Goal: Information Seeking & Learning: Learn about a topic

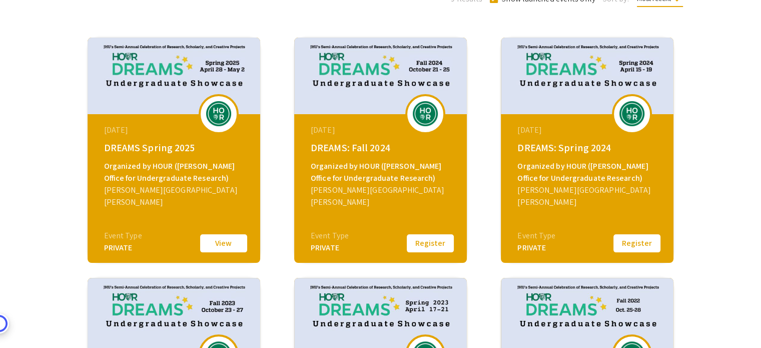
scroll to position [150, 0]
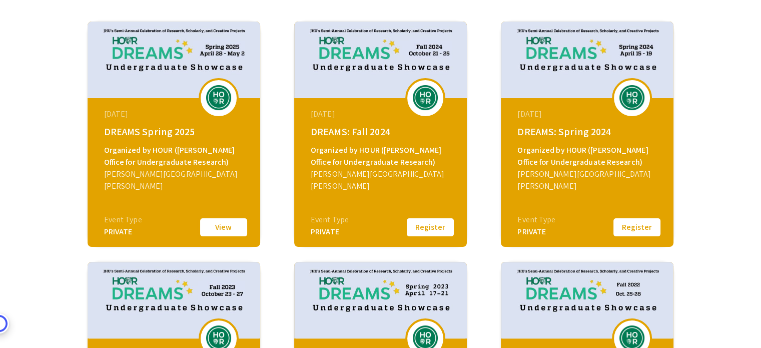
click at [230, 231] on button "View" at bounding box center [224, 227] width 50 height 21
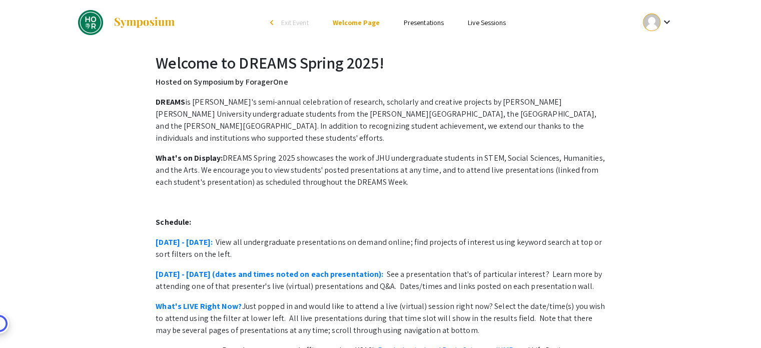
click at [407, 24] on link "Presentations" at bounding box center [424, 22] width 40 height 9
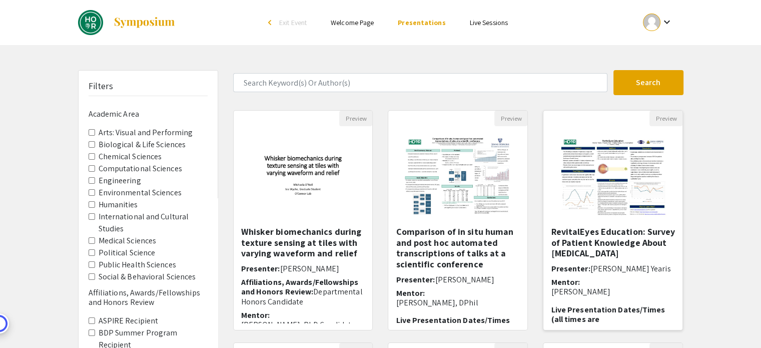
click at [581, 160] on img "Open Presentation <p>RevitalEyes Education: <strong>Survey of Patient Knowledge…" at bounding box center [613, 176] width 127 height 100
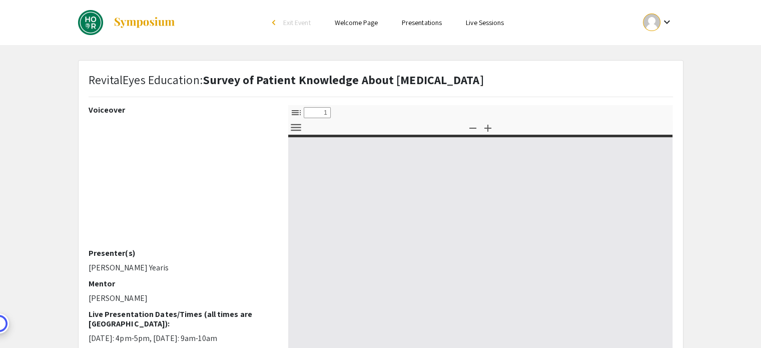
select select "custom"
type input "0"
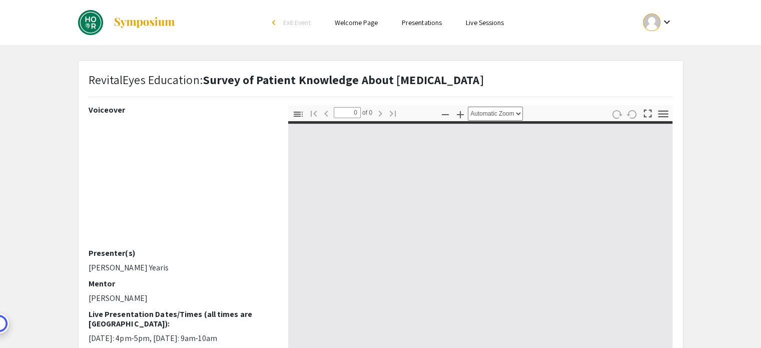
select select "custom"
type input "1"
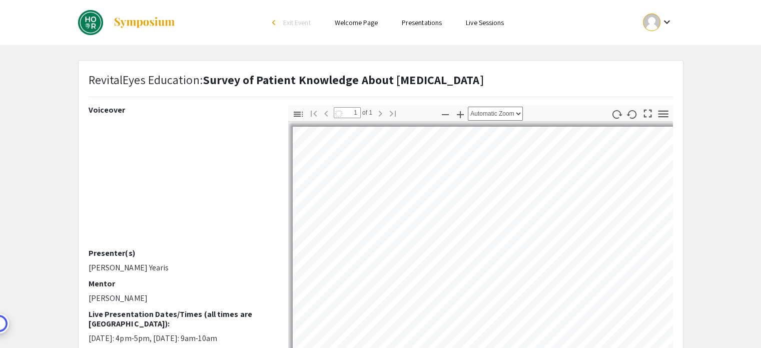
scroll to position [50, 0]
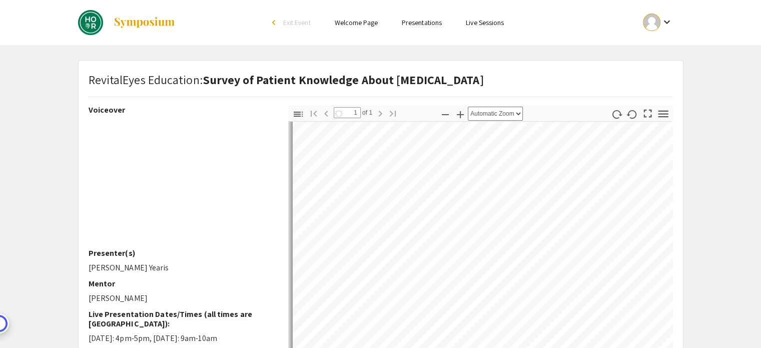
select select "auto"
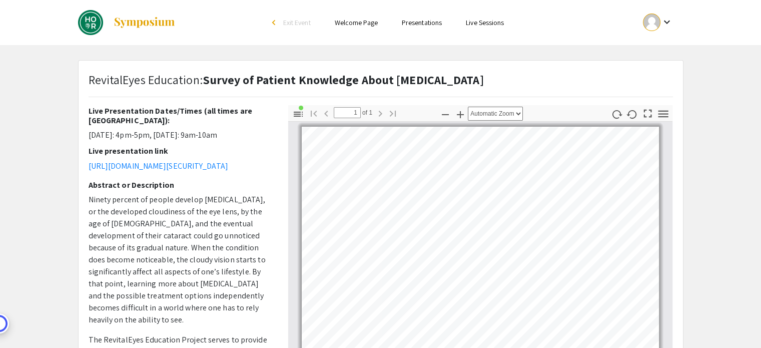
scroll to position [0, 0]
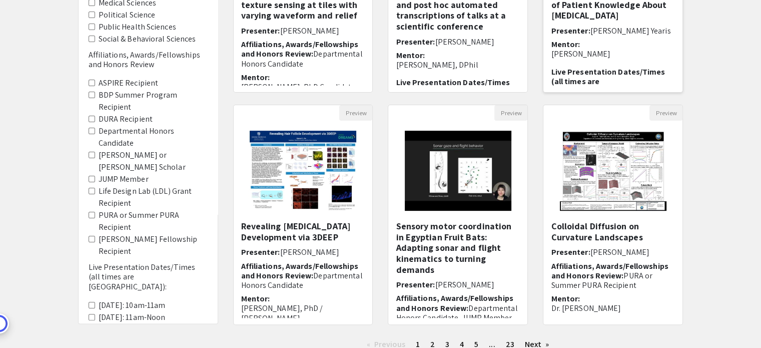
scroll to position [250, 0]
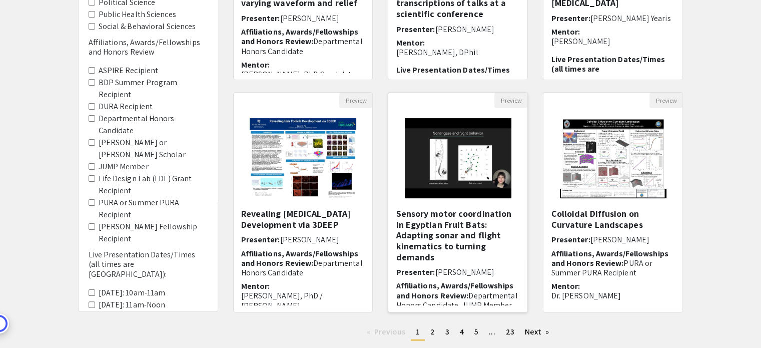
click at [476, 163] on img "Open Presentation <p>Sensory motor coordination in Egyptian Fruit Bats: Adaptin…" at bounding box center [458, 158] width 127 height 100
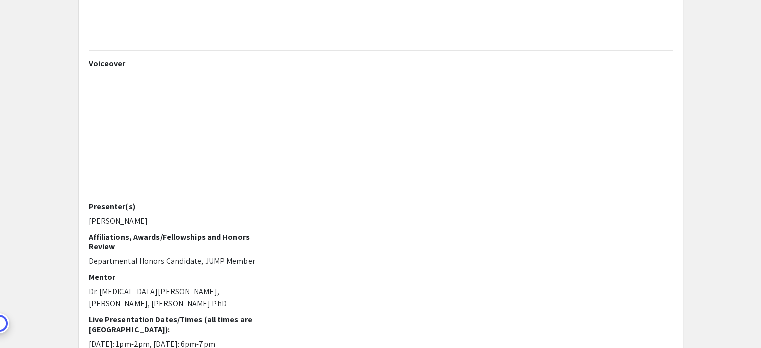
scroll to position [100, 0]
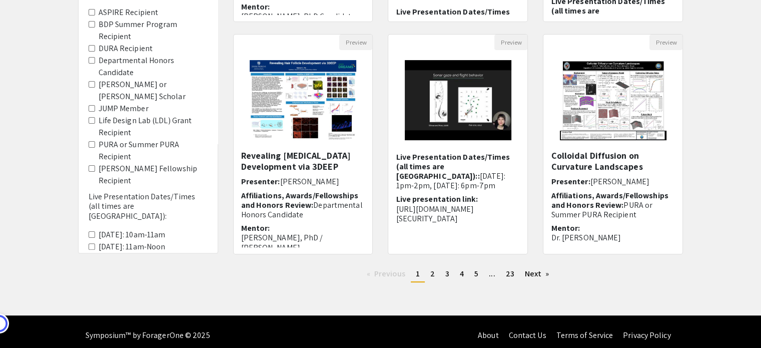
scroll to position [315, 0]
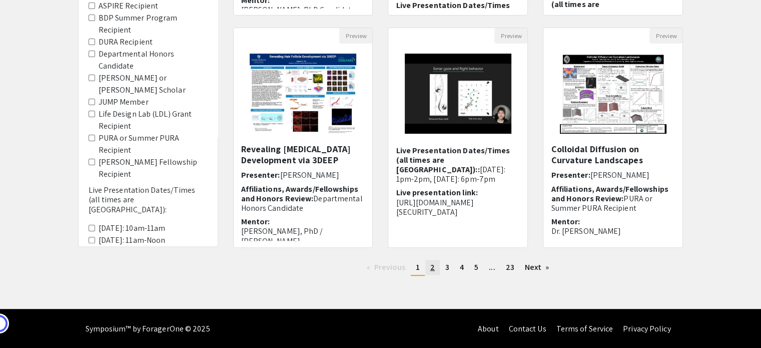
click at [433, 267] on span "2" at bounding box center [433, 267] width 5 height 11
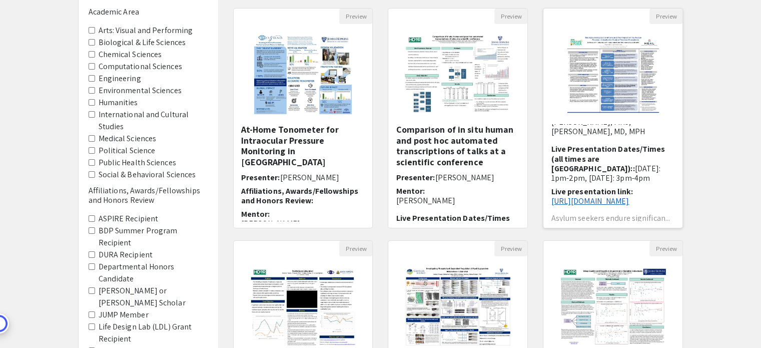
scroll to position [100, 0]
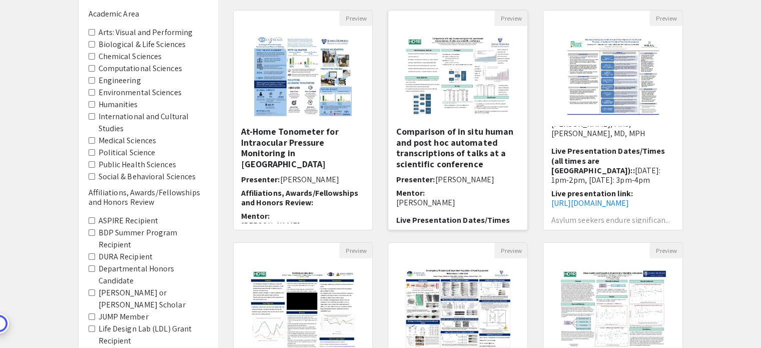
click at [453, 105] on img "Open Presentation <p>Comparison of in situ human and post hoc automated transcr…" at bounding box center [458, 76] width 127 height 100
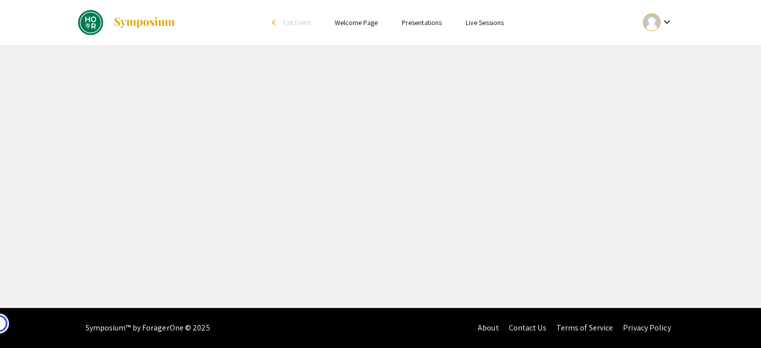
select select "custom"
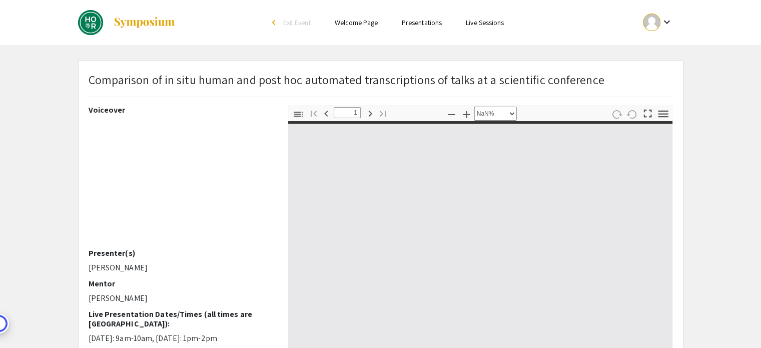
type input "0"
select select "custom"
type input "1"
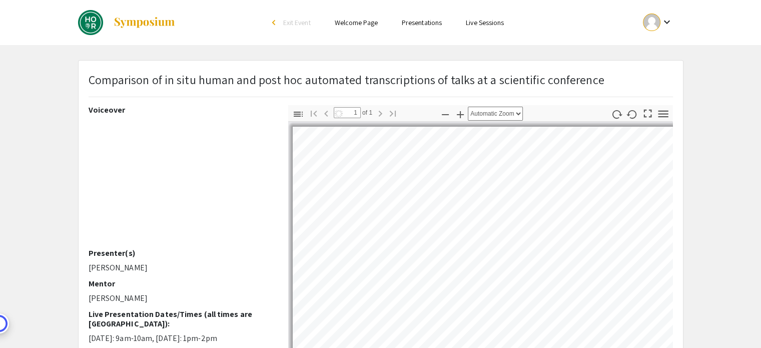
select select "auto"
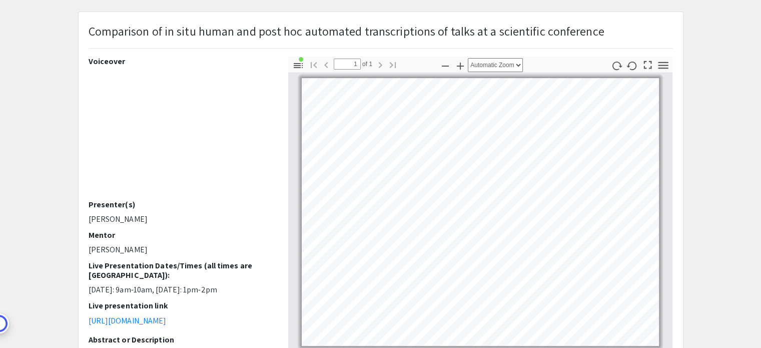
scroll to position [50, 0]
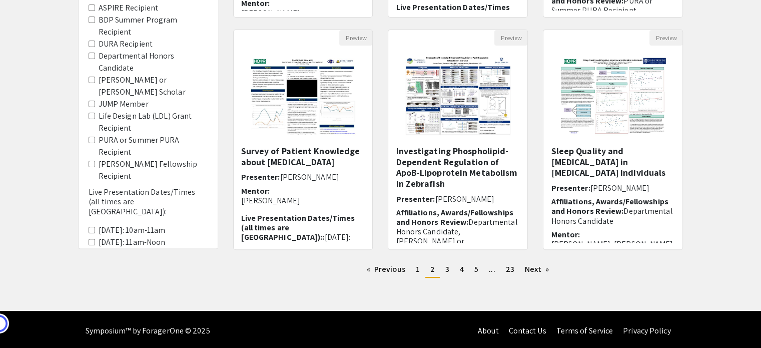
scroll to position [315, 0]
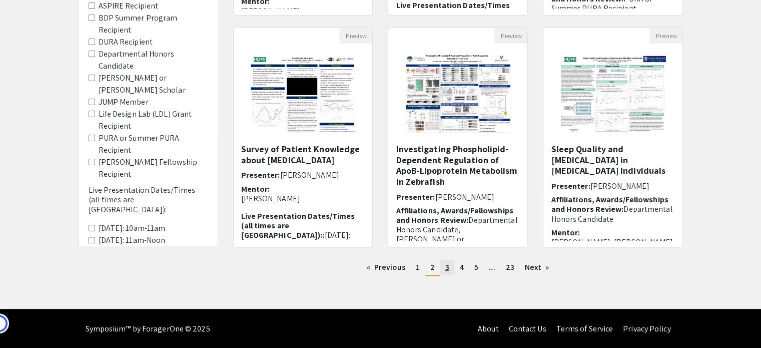
click at [447, 266] on span "3" at bounding box center [448, 267] width 4 height 11
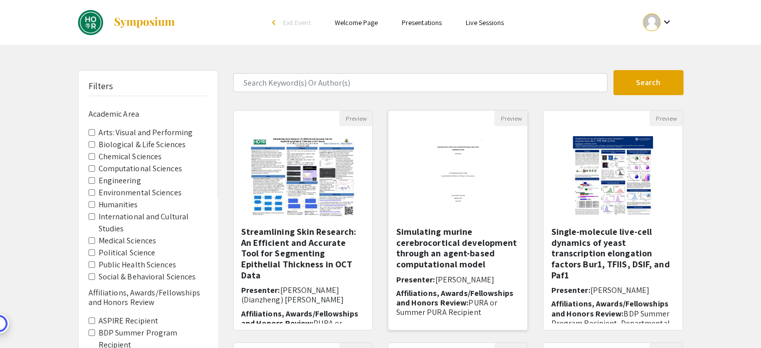
click at [453, 198] on img "Open Presentation <p>Simulating murine cerebrocortical development through an a…" at bounding box center [459, 176] width 82 height 100
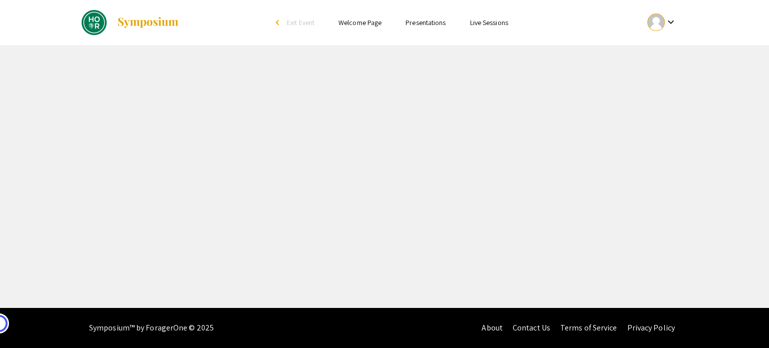
select select "custom"
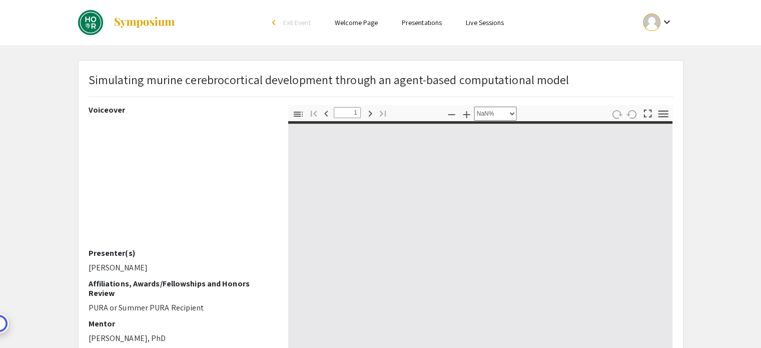
type input "0"
select select "custom"
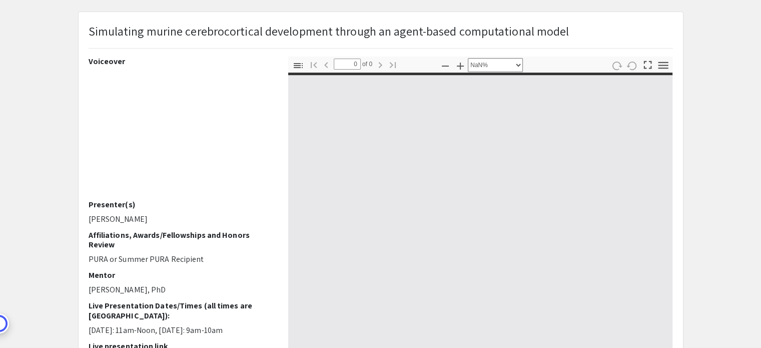
type input "1"
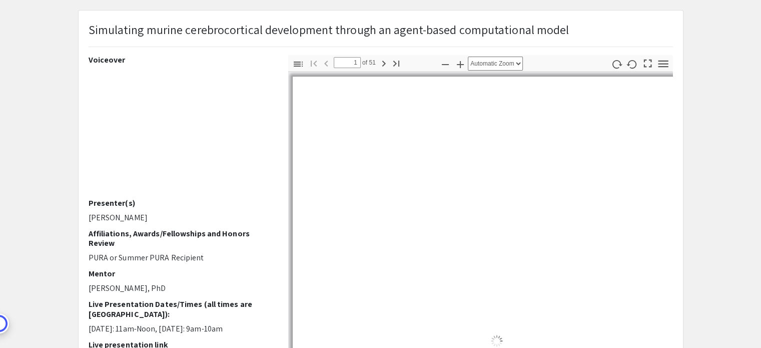
select select "auto"
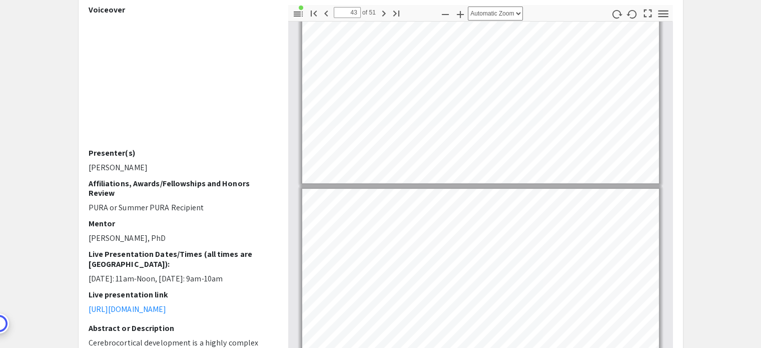
scroll to position [23508, 0]
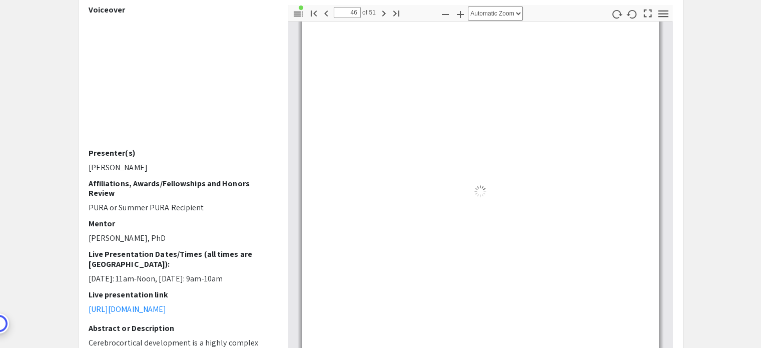
type input "51"
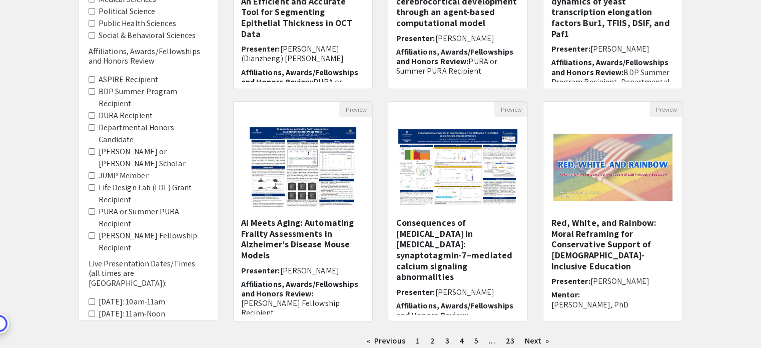
scroll to position [250, 0]
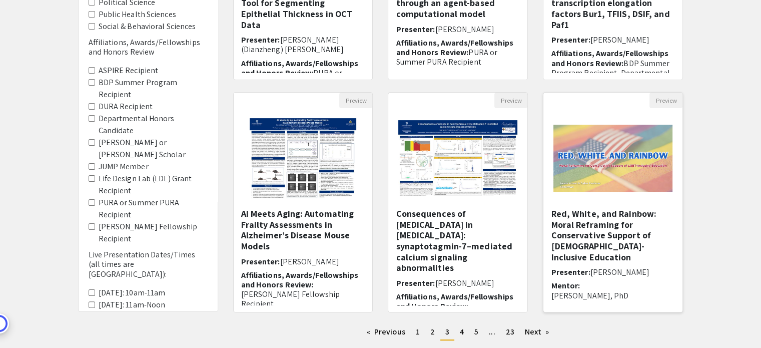
click at [629, 169] on img "Open Presentation <p>Red, White, and Rainbow: Moral Reframing for Conservative …" at bounding box center [613, 158] width 139 height 87
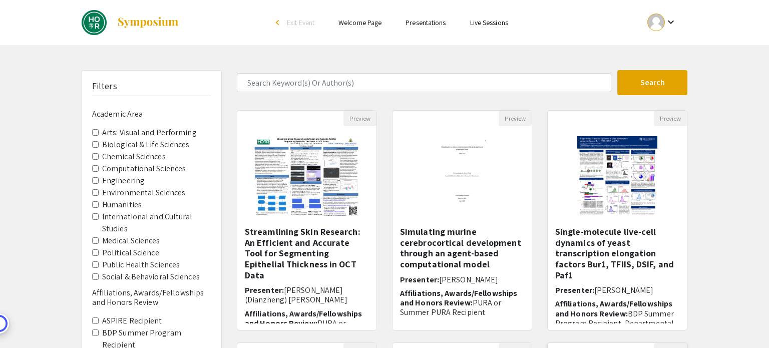
select select "custom"
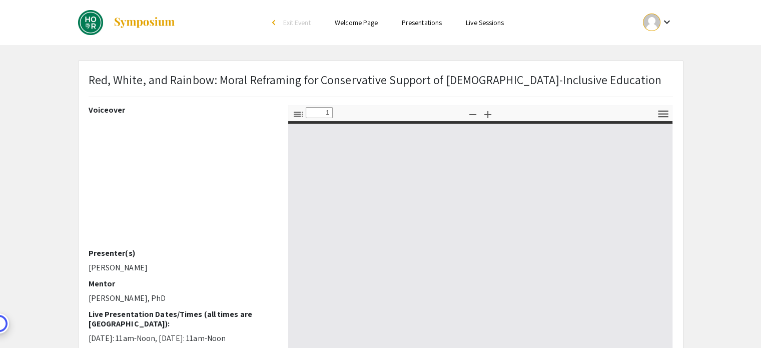
type input "0"
select select "custom"
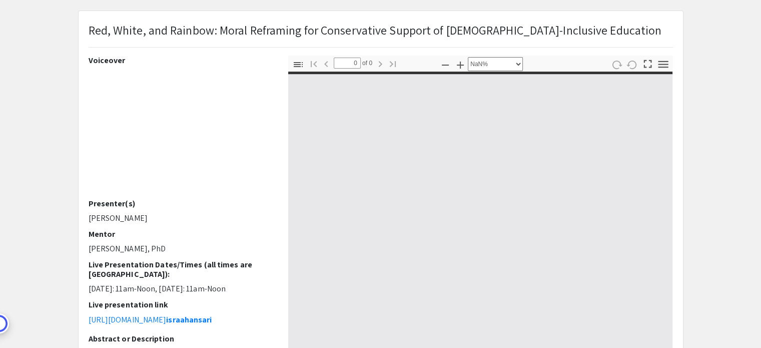
scroll to position [50, 0]
type input "1"
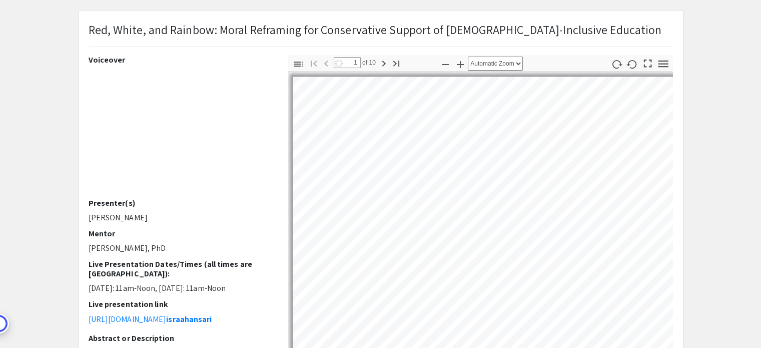
select select "auto"
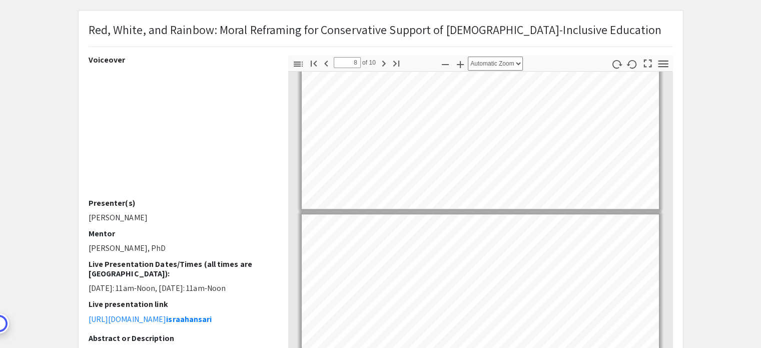
type input "9"
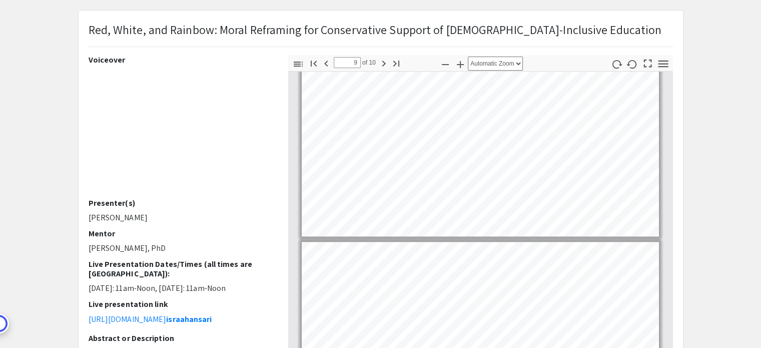
scroll to position [1505, 0]
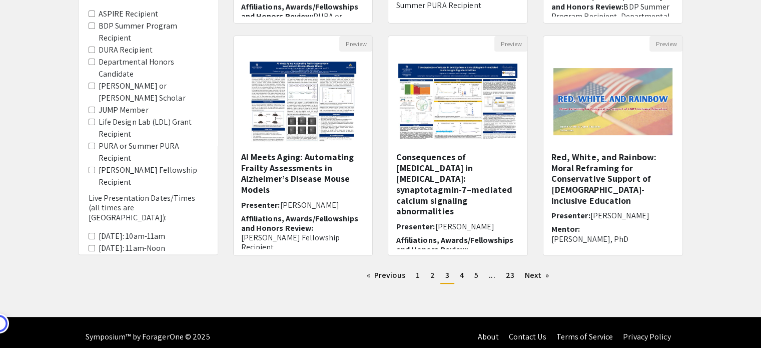
scroll to position [315, 0]
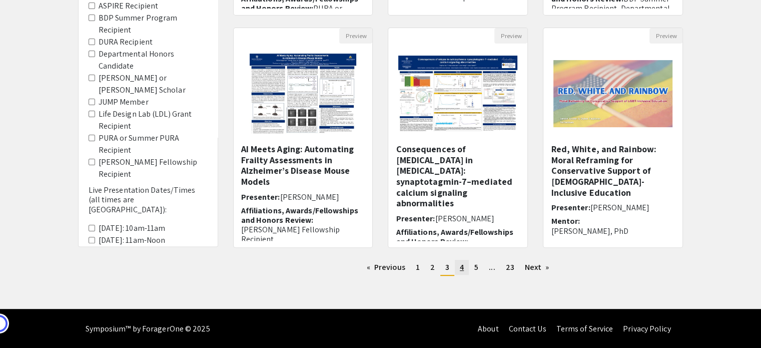
click at [464, 266] on span "4" at bounding box center [462, 267] width 4 height 11
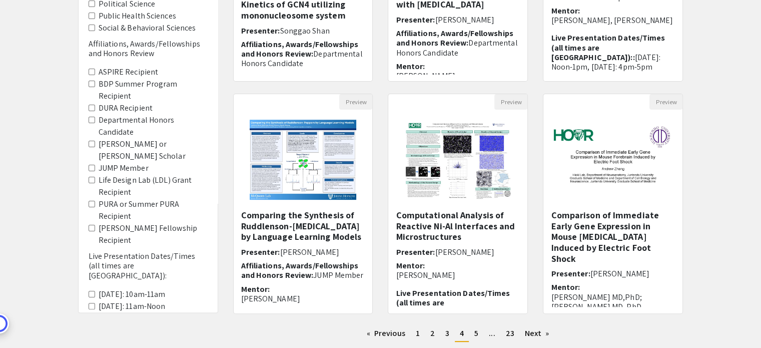
scroll to position [250, 0]
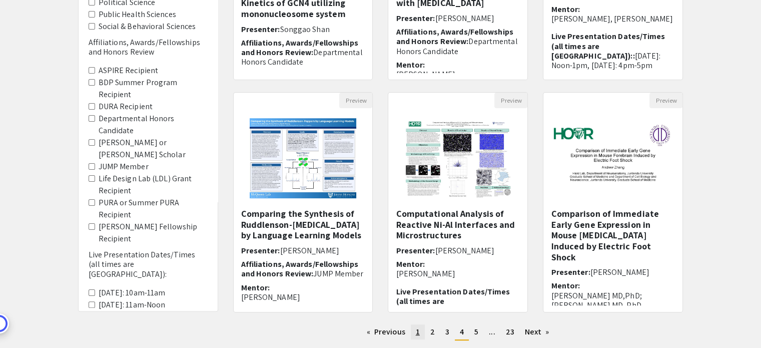
click at [419, 334] on span "1" at bounding box center [418, 331] width 4 height 11
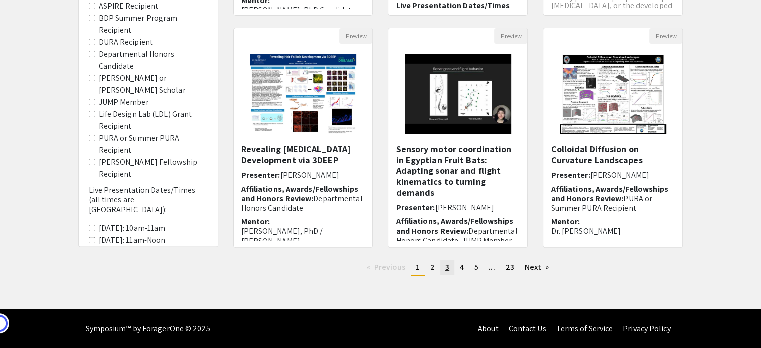
click at [444, 268] on link "page 3" at bounding box center [448, 267] width 14 height 15
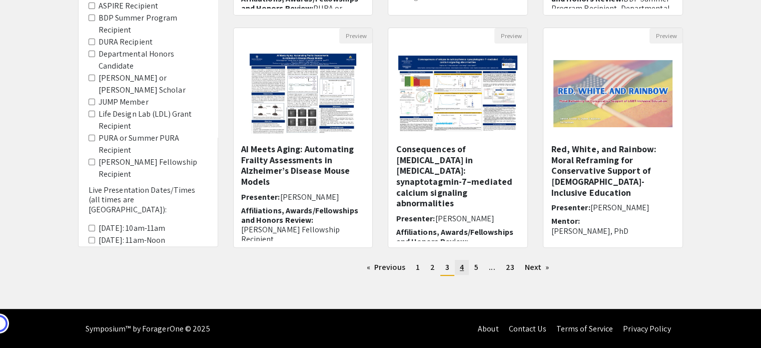
click at [464, 266] on link "page 4" at bounding box center [462, 267] width 14 height 15
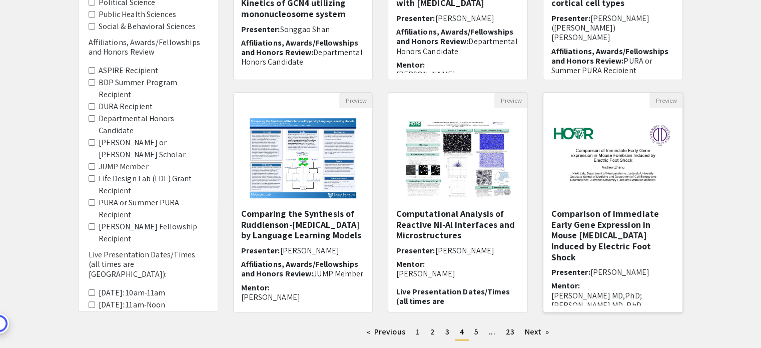
click at [595, 184] on img at bounding box center [613, 158] width 139 height 87
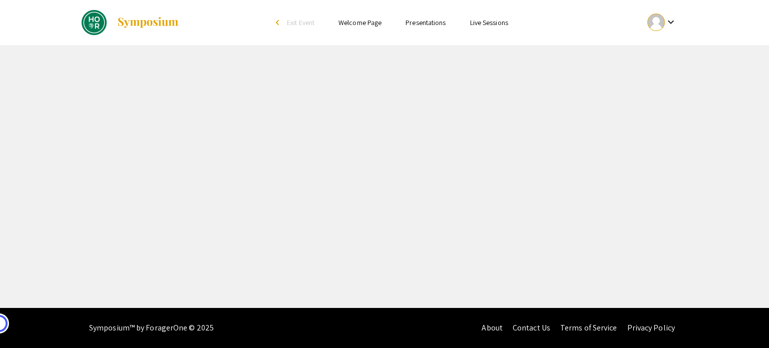
select select "custom"
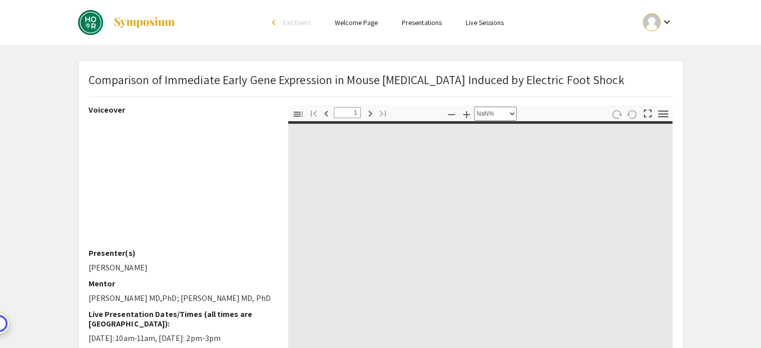
type input "0"
select select "custom"
type input "1"
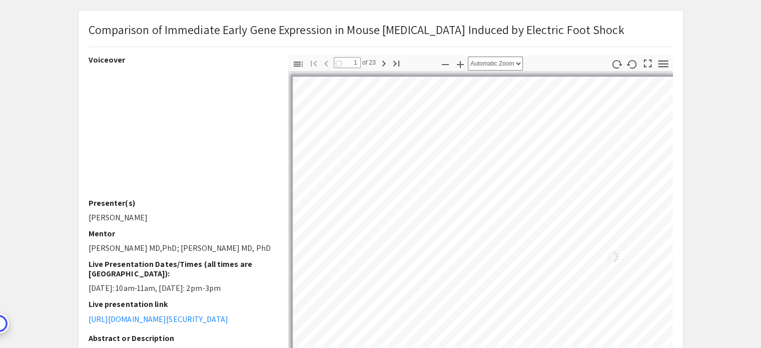
select select "auto"
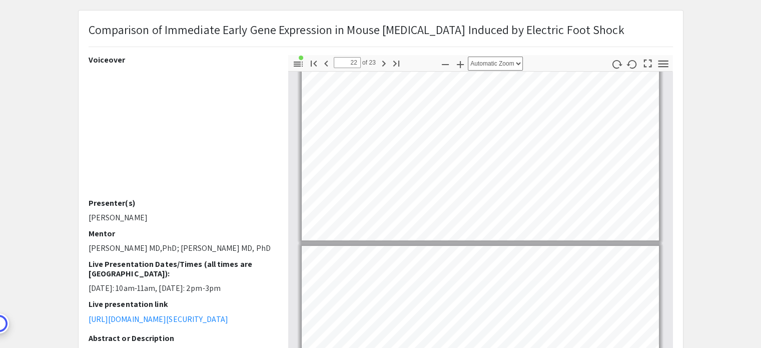
type input "23"
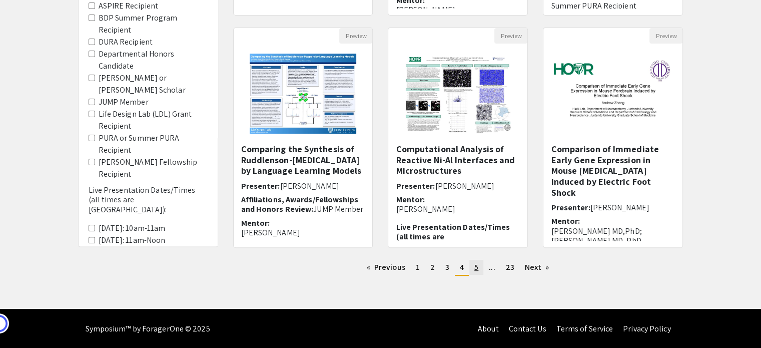
click at [475, 269] on span "5" at bounding box center [477, 267] width 4 height 11
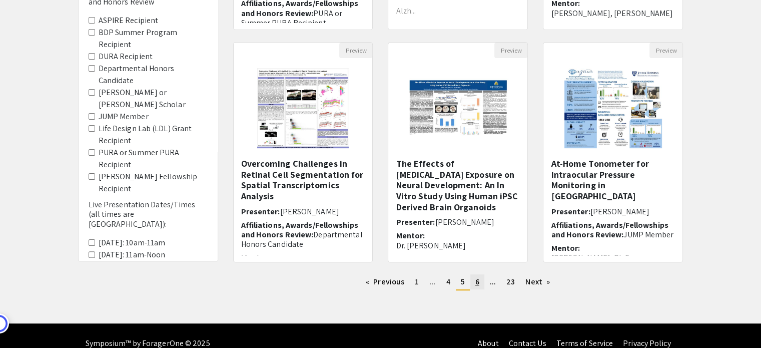
click at [477, 279] on span "6" at bounding box center [478, 281] width 4 height 11
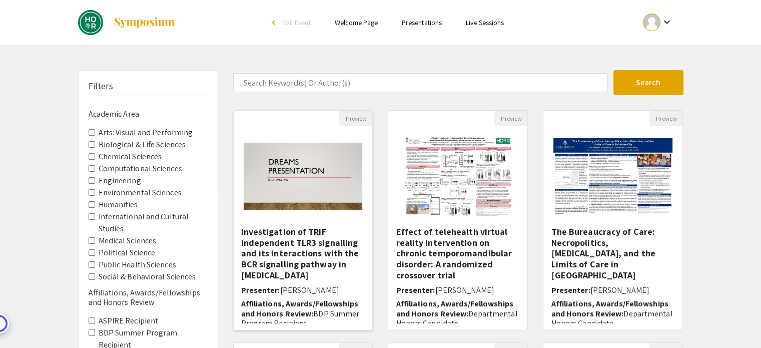
click at [286, 160] on img "Open Presentation <p>Investigation of TRIF independent TLR3 signalling and its …" at bounding box center [303, 176] width 139 height 87
click at [286, 160] on div "Skip navigation arrow_back_ios Exit Event Welcome Page Presentations Live Sessi…" at bounding box center [380, 312] width 761 height 624
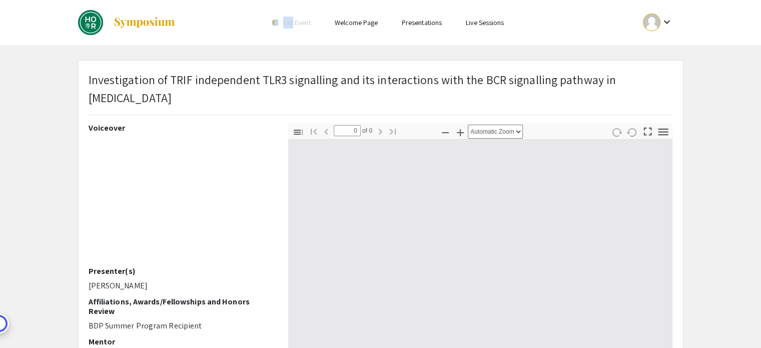
select select "custom"
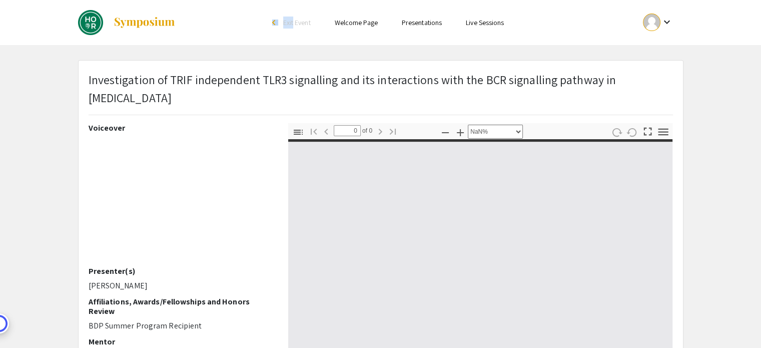
type input "1"
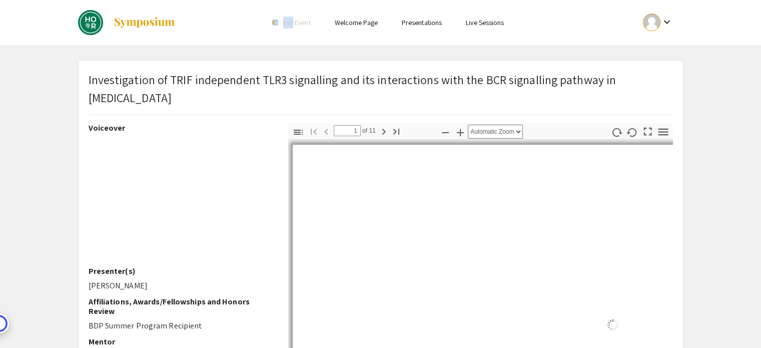
select select "auto"
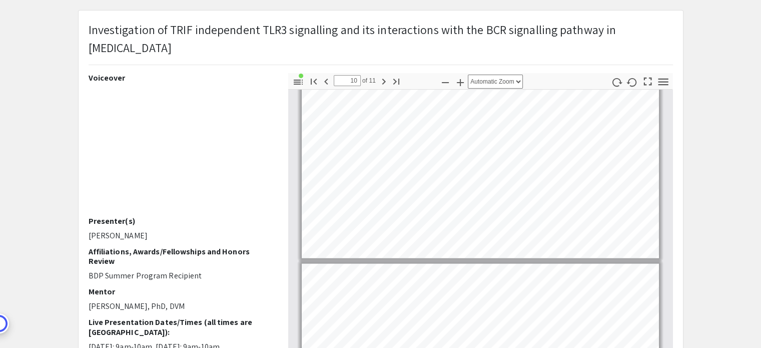
type input "11"
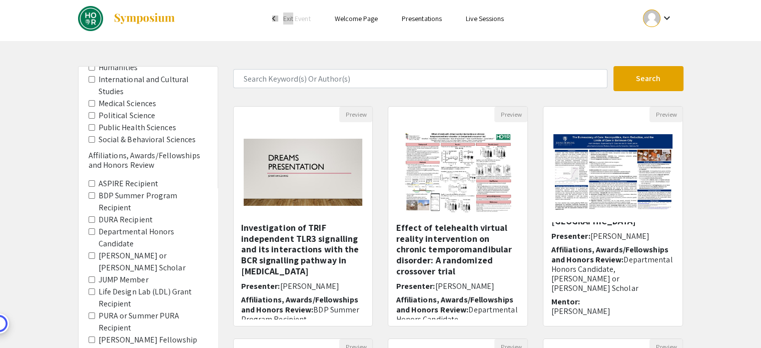
scroll to position [150, 0]
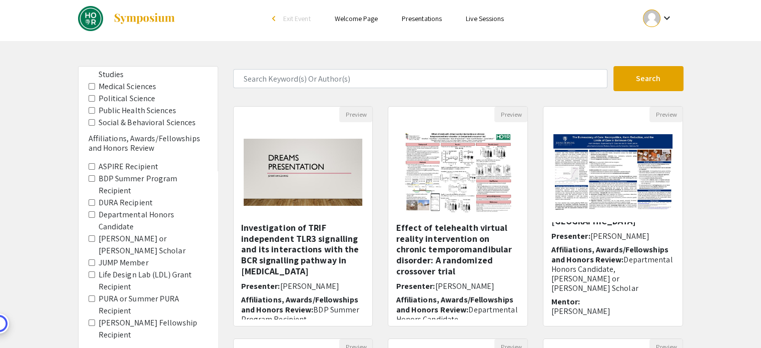
click at [133, 166] on label "ASPIRE Recipient" at bounding box center [129, 167] width 60 height 12
click at [95, 166] on Recipient "ASPIRE Recipient" at bounding box center [92, 166] width 7 height 7
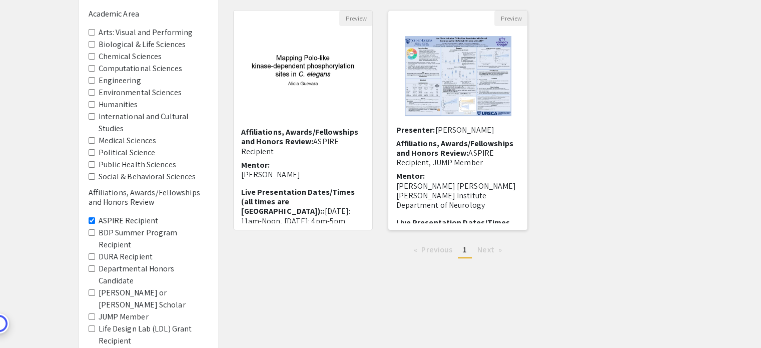
scroll to position [50, 0]
click at [133, 223] on label "ASPIRE Recipient" at bounding box center [129, 221] width 60 height 12
click at [95, 223] on Recipient "ASPIRE Recipient" at bounding box center [92, 220] width 7 height 7
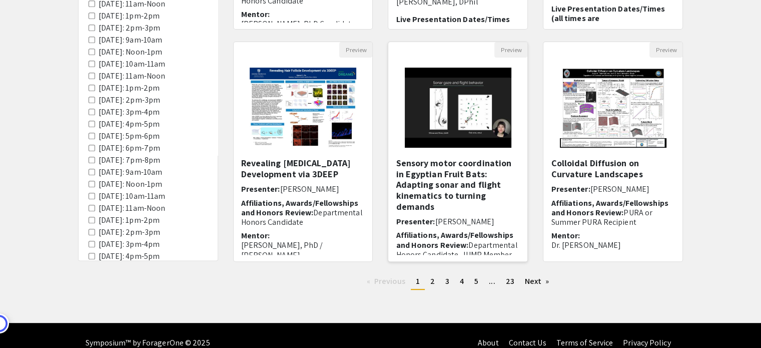
scroll to position [315, 0]
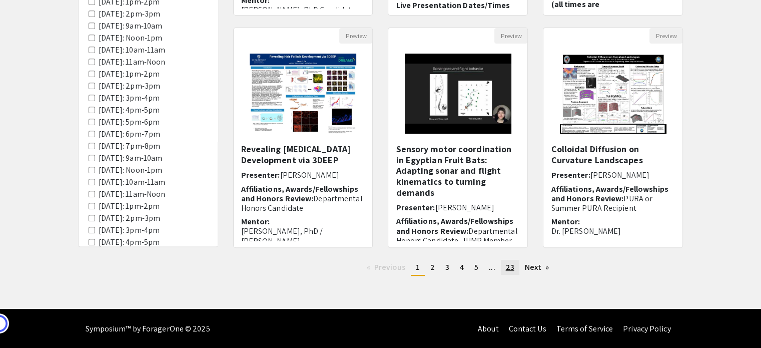
click at [509, 269] on span "23" at bounding box center [510, 267] width 9 height 11
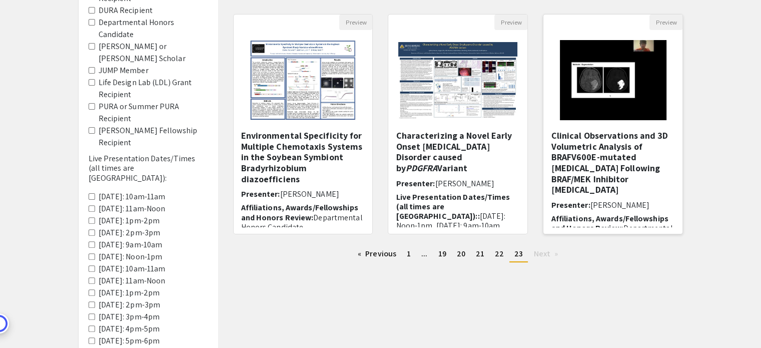
scroll to position [78, 0]
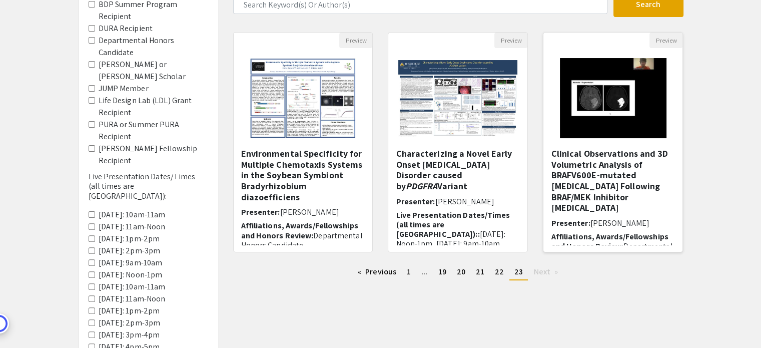
click at [608, 101] on img "Open Presentation <p>Clinical Observations and 3D Volumetric Analysis of BRAFV6…" at bounding box center [613, 98] width 127 height 100
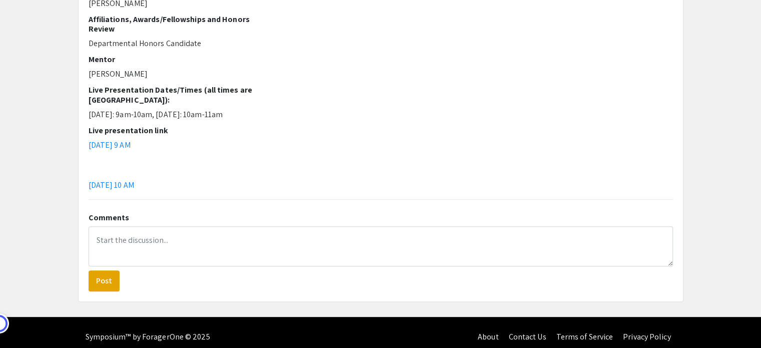
scroll to position [290, 0]
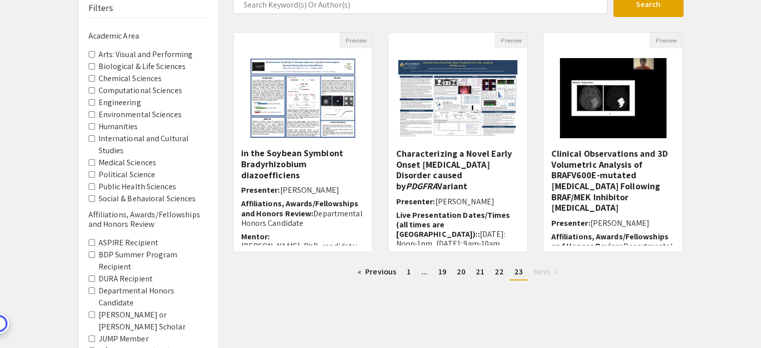
scroll to position [50, 0]
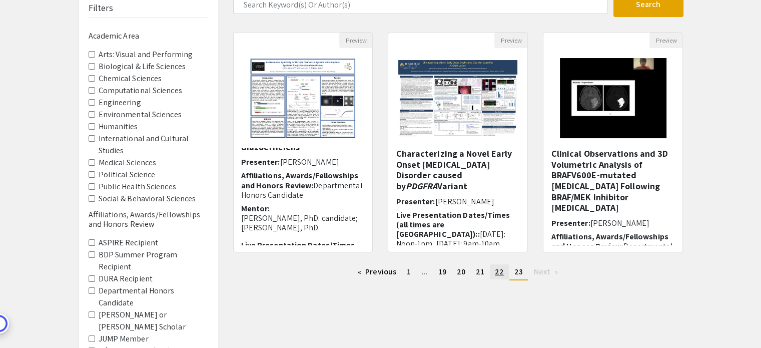
click at [496, 268] on span "22" at bounding box center [499, 271] width 9 height 11
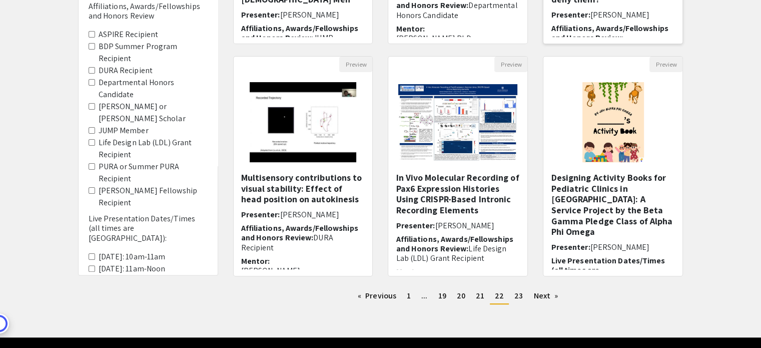
scroll to position [300, 0]
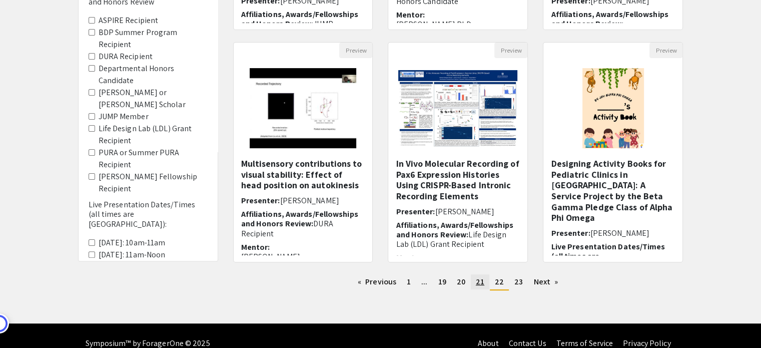
click at [480, 288] on link "page 21" at bounding box center [480, 281] width 19 height 15
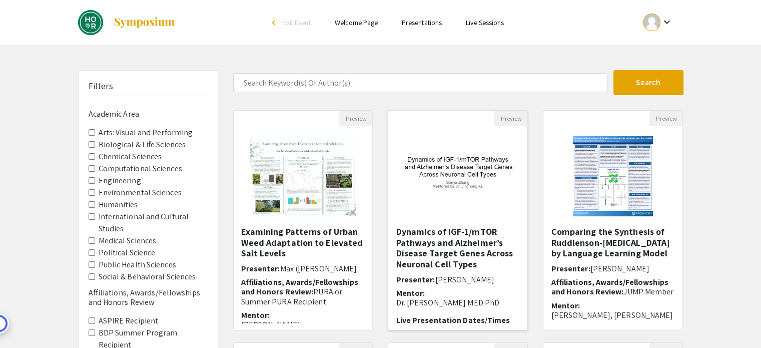
click at [472, 196] on img "Open Presentation <p>Dynamics of IGF-1/mTOR Pathways and Alzheimer’s Disease Ta…" at bounding box center [458, 176] width 139 height 87
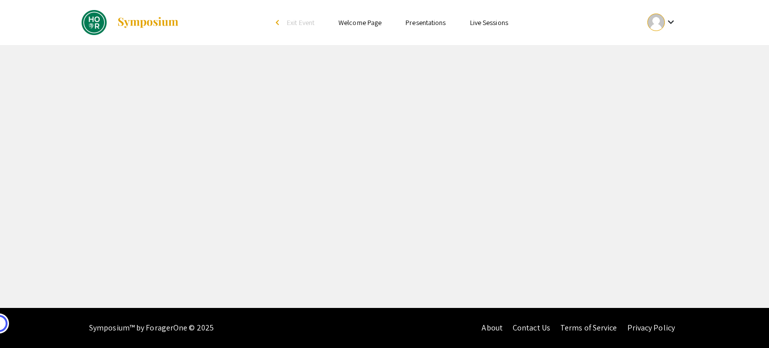
select select "custom"
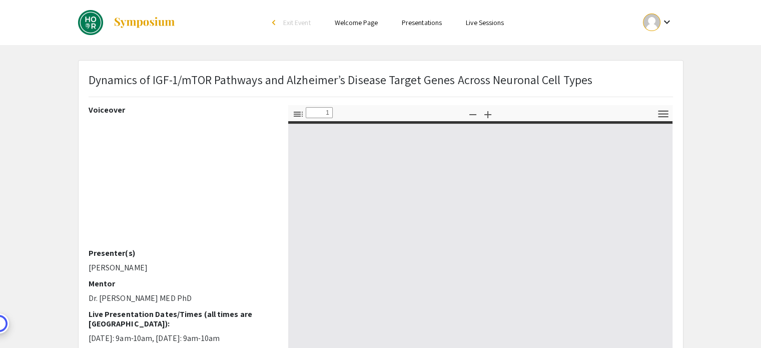
type input "0"
select select "custom"
type input "1"
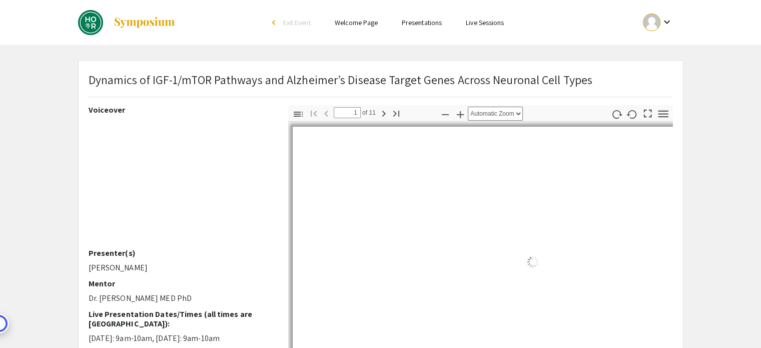
select select "auto"
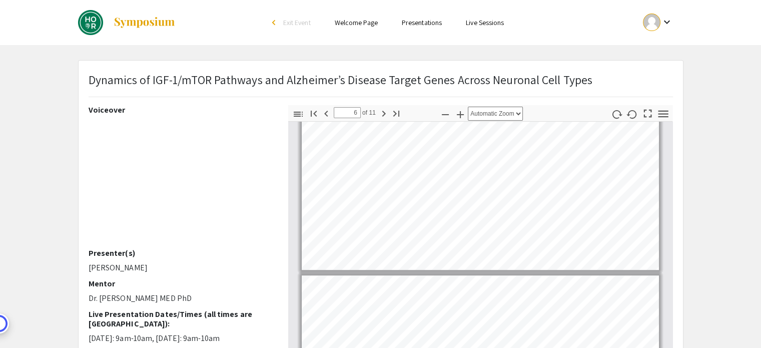
type input "7"
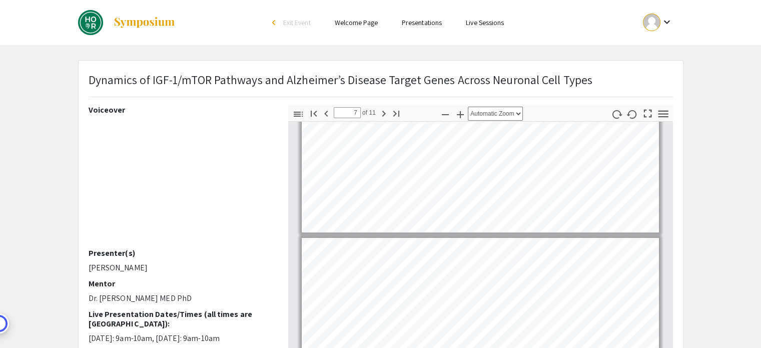
scroll to position [1186, 0]
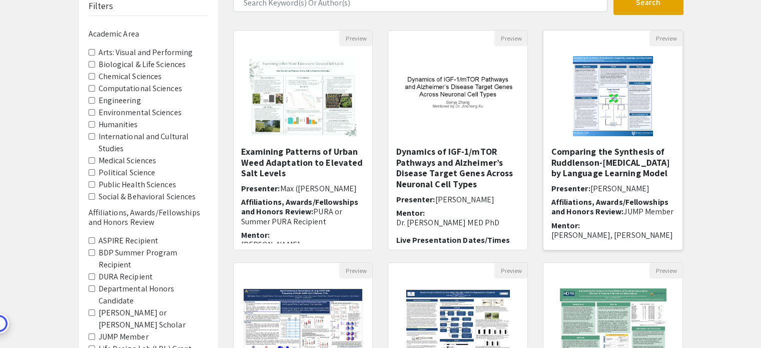
scroll to position [300, 0]
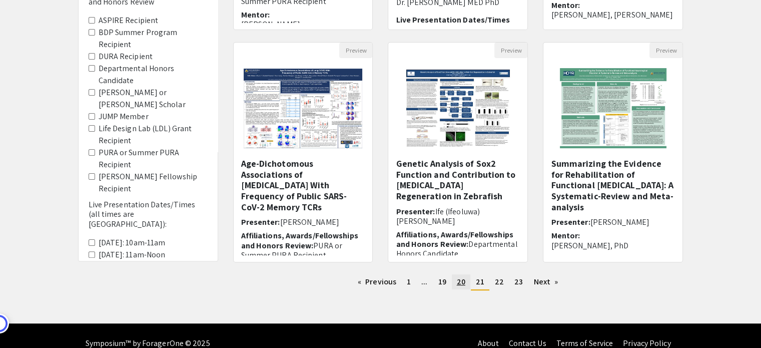
click at [460, 285] on span "20" at bounding box center [461, 281] width 9 height 11
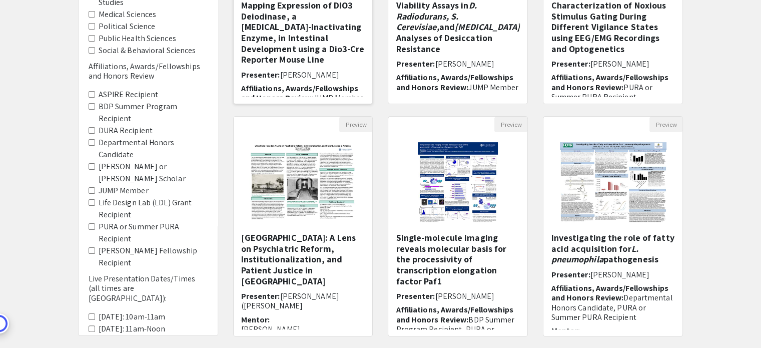
scroll to position [250, 0]
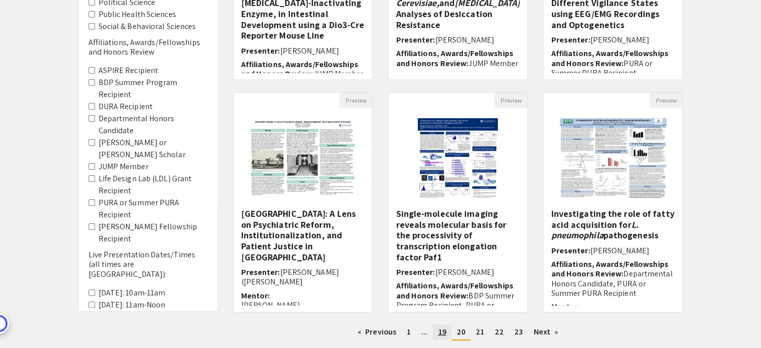
click at [443, 330] on span "19" at bounding box center [442, 331] width 8 height 11
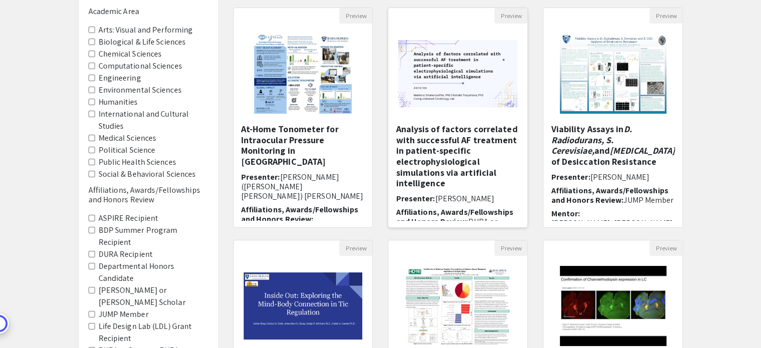
scroll to position [250, 0]
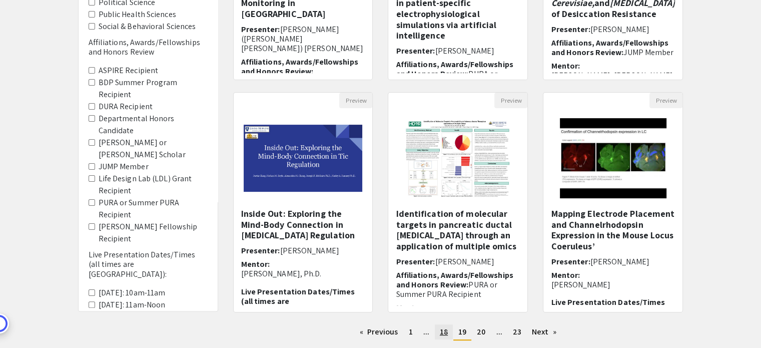
click at [441, 328] on span "18" at bounding box center [444, 331] width 8 height 11
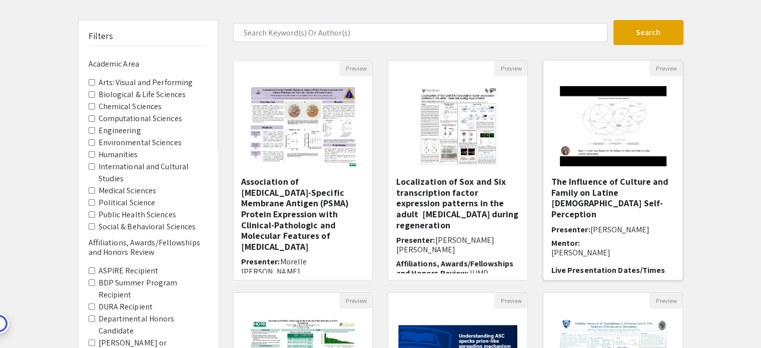
click at [603, 139] on img "Open Presentation <p>The Influence of Culture and Family on Latine LGBTQ+ Self-…" at bounding box center [613, 126] width 127 height 100
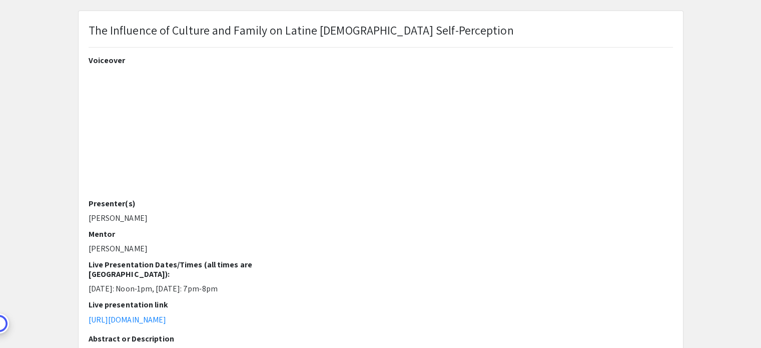
scroll to position [50, 0]
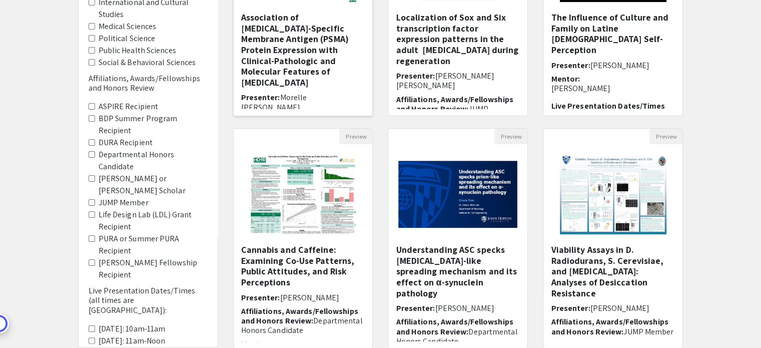
scroll to position [250, 0]
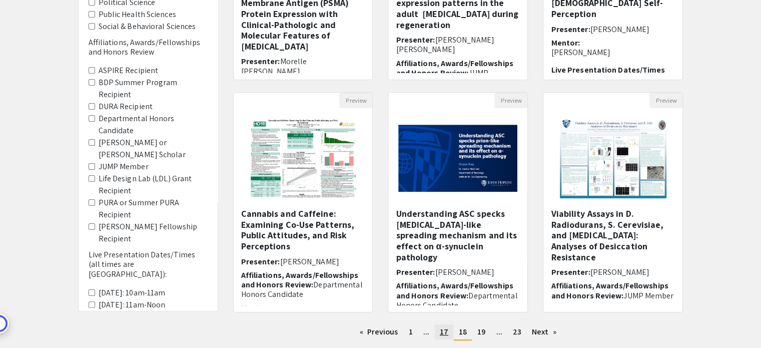
click at [443, 328] on span "17" at bounding box center [444, 331] width 9 height 11
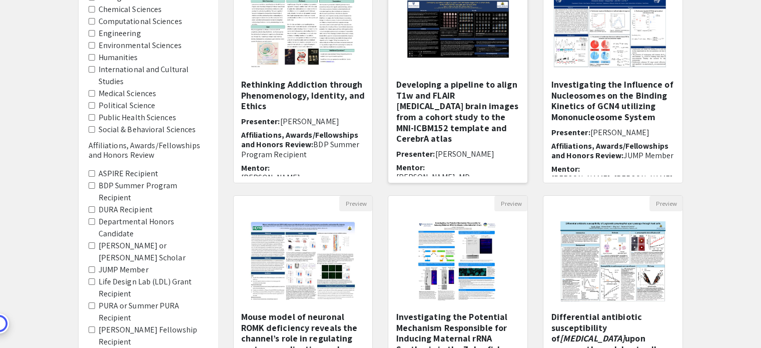
scroll to position [150, 0]
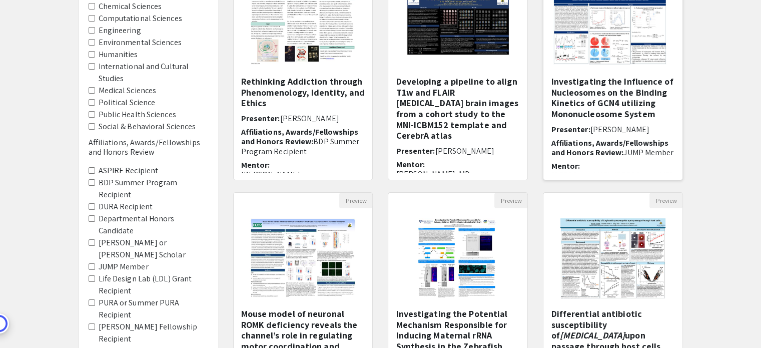
click at [604, 41] on img "Open Presentation <p>Investigating the Influence of Nucleosomes on the Binding …" at bounding box center [613, 26] width 139 height 97
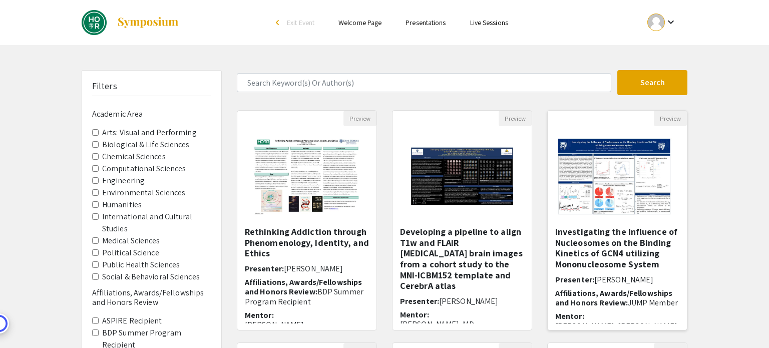
select select "custom"
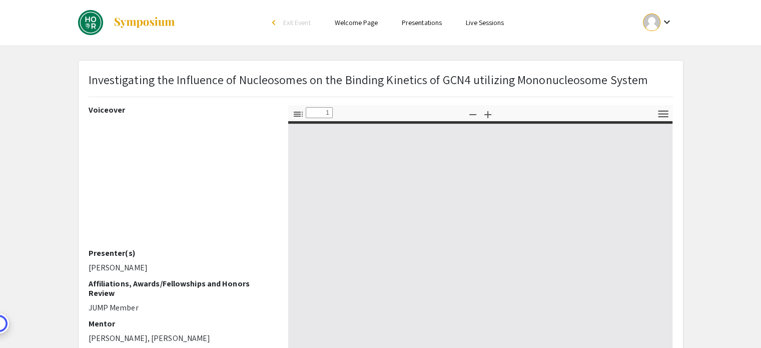
type input "0"
select select "custom"
type input "1"
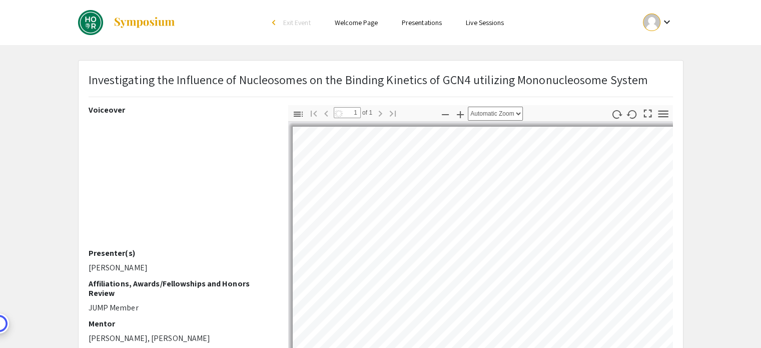
scroll to position [100, 0]
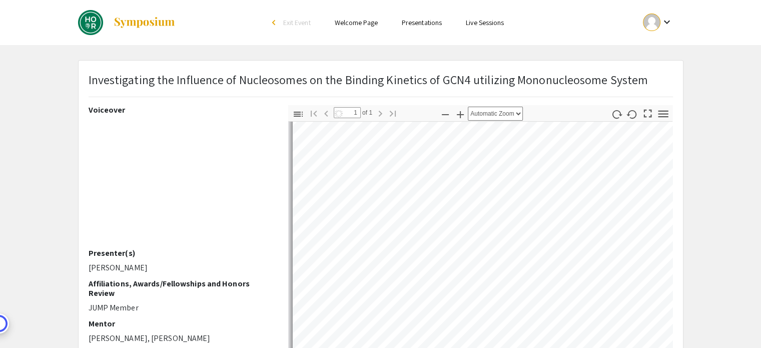
select select "auto"
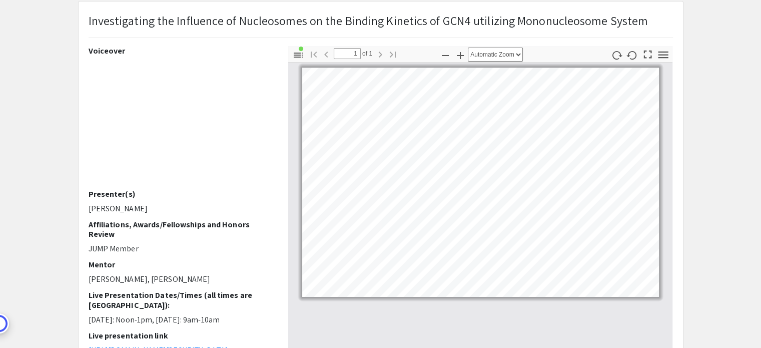
scroll to position [50, 0]
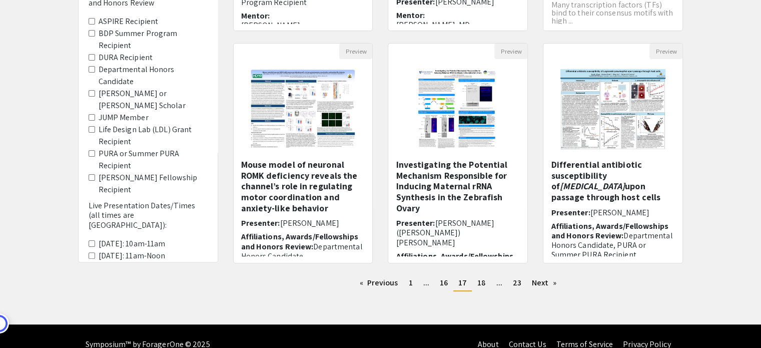
scroll to position [315, 0]
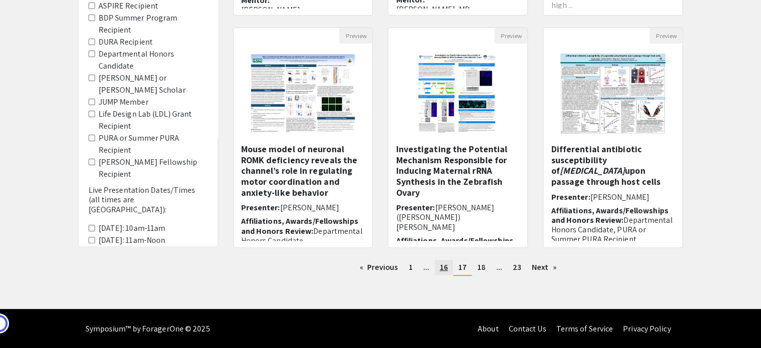
click at [451, 261] on link "page 16" at bounding box center [444, 267] width 18 height 15
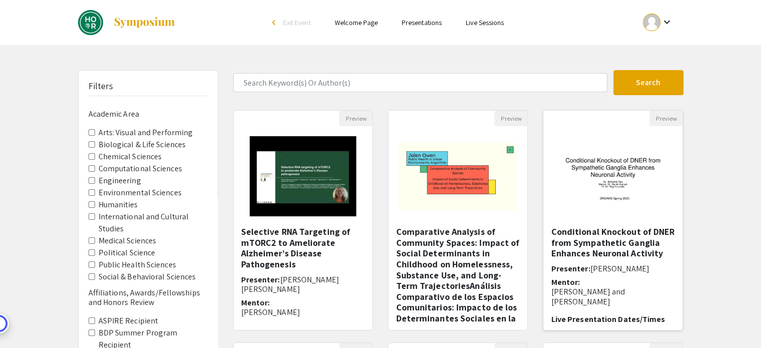
click at [617, 164] on img at bounding box center [613, 176] width 139 height 87
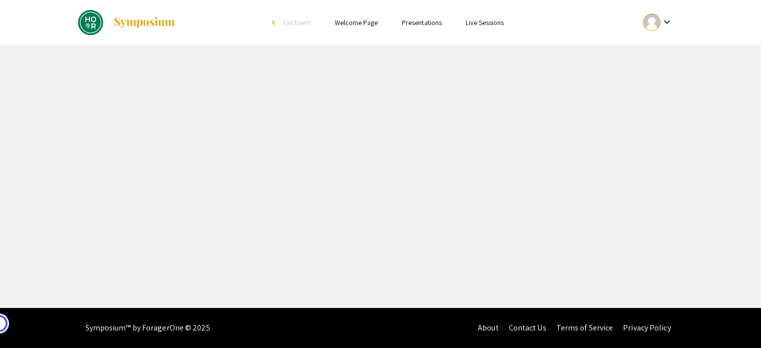
select select "custom"
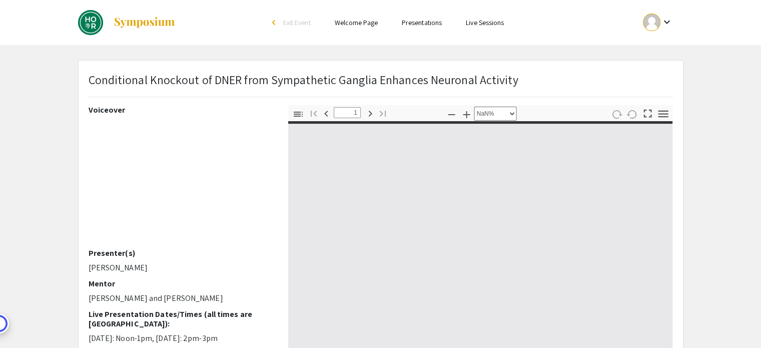
scroll to position [50, 0]
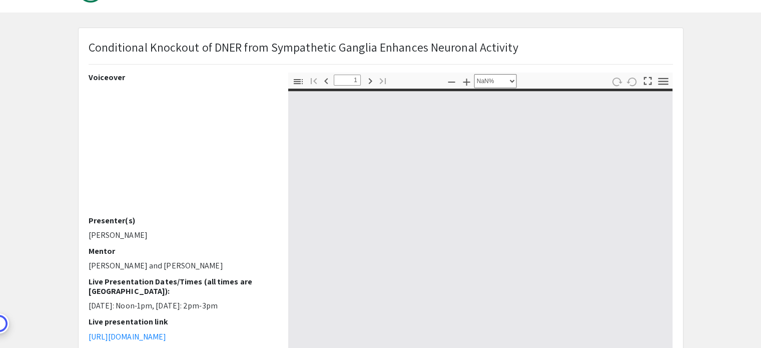
type input "0"
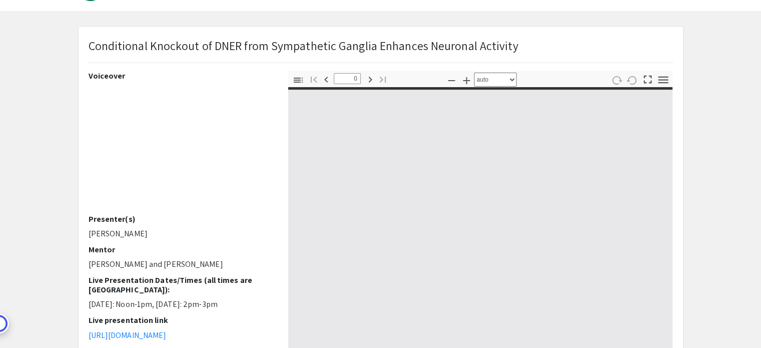
select select "custom"
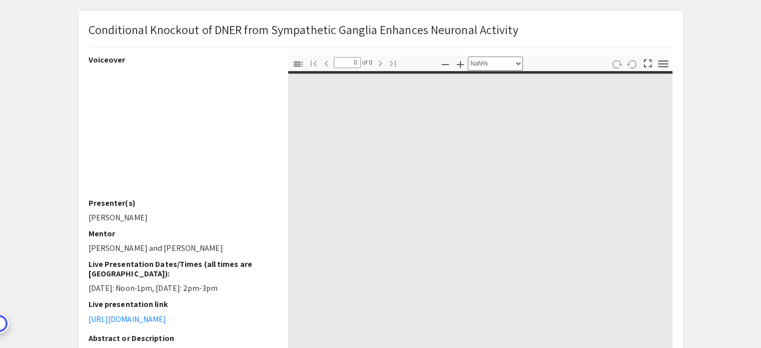
type input "1"
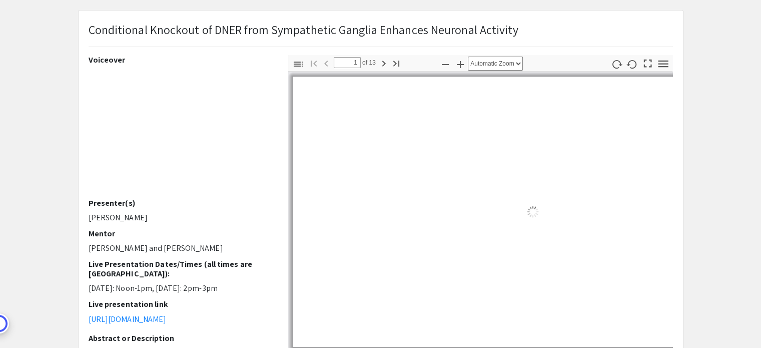
select select "auto"
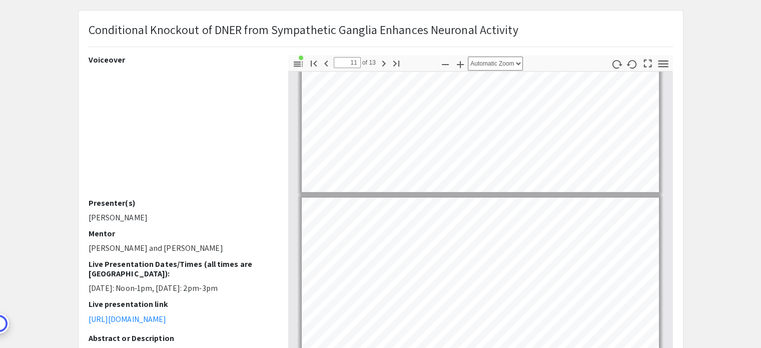
scroll to position [1953, 0]
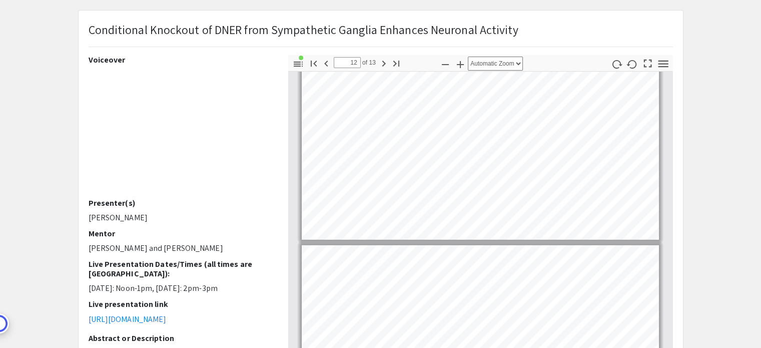
type input "13"
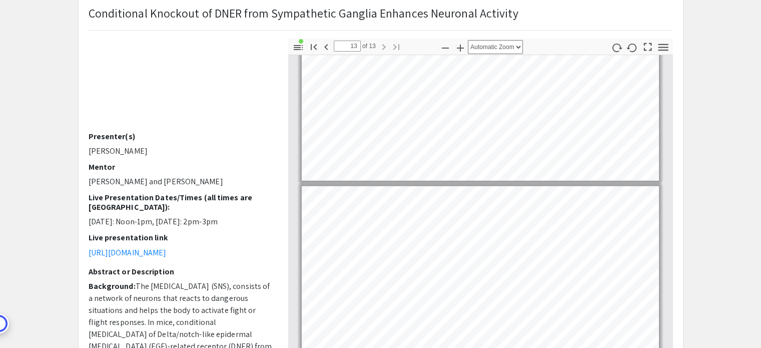
scroll to position [150, 0]
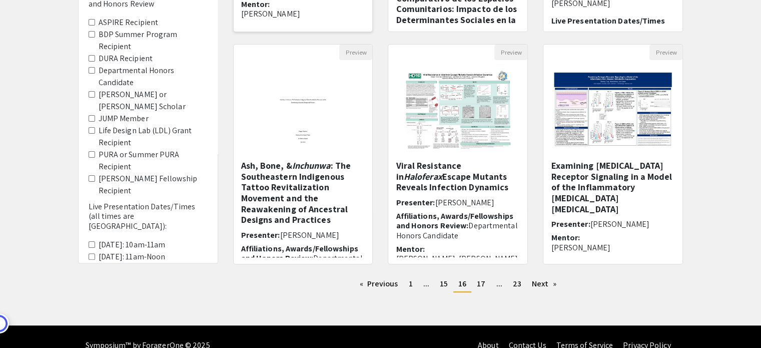
scroll to position [300, 0]
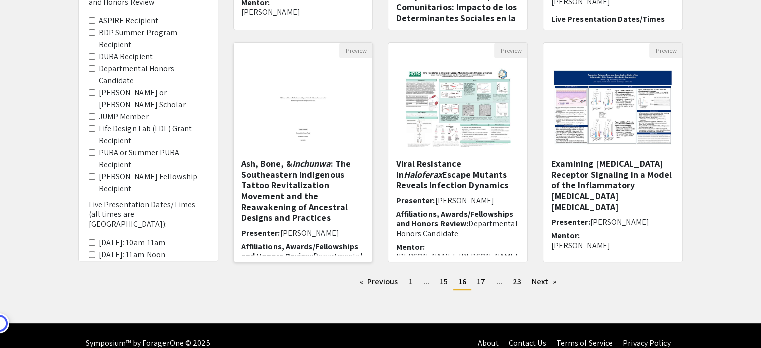
click at [317, 128] on img at bounding box center [303, 108] width 82 height 100
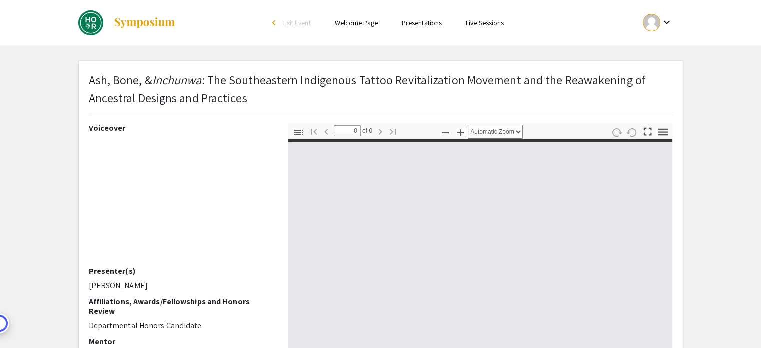
select select "custom"
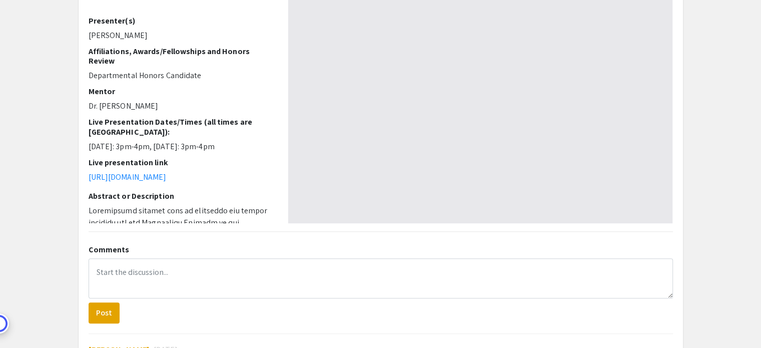
type input "1"
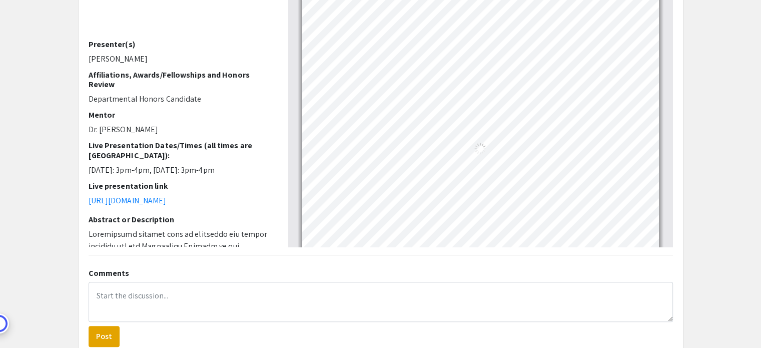
select select "auto"
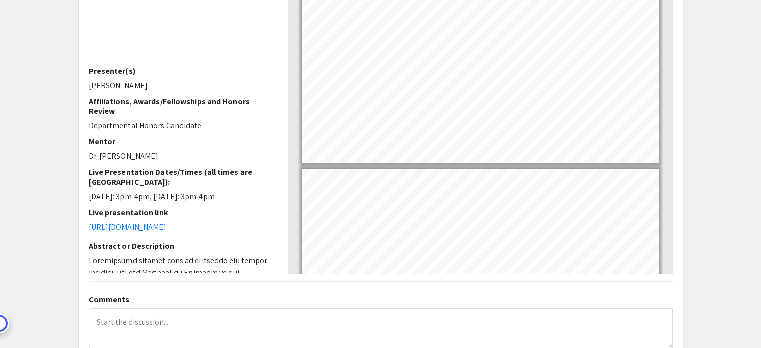
type input "34"
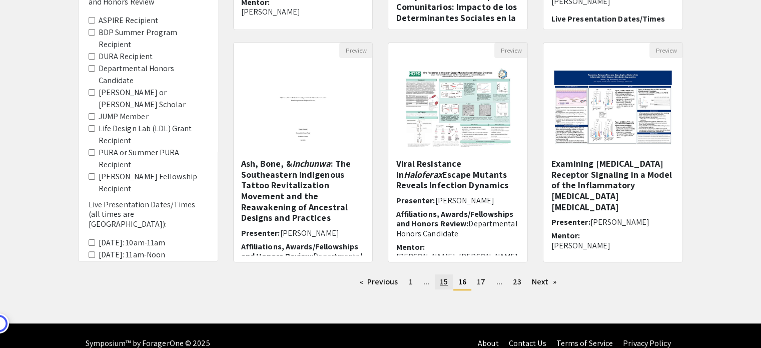
click at [444, 278] on span "15" at bounding box center [444, 281] width 8 height 11
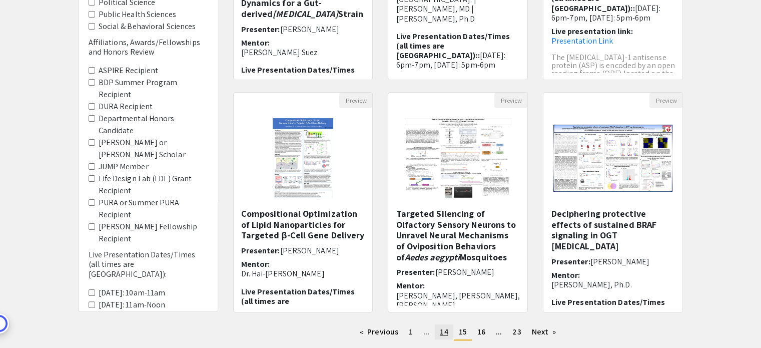
click at [442, 334] on span "14" at bounding box center [444, 331] width 8 height 11
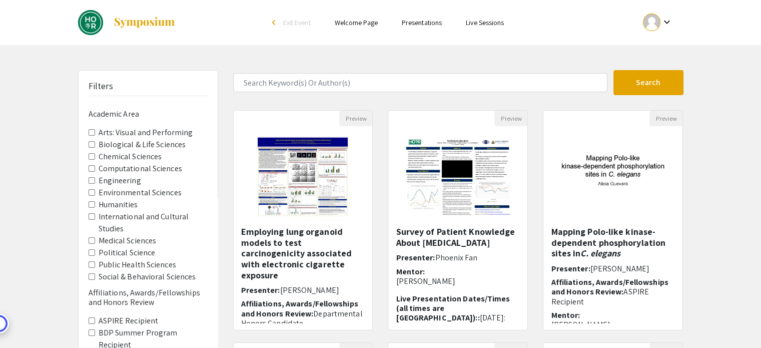
click at [623, 180] on img at bounding box center [613, 176] width 139 height 87
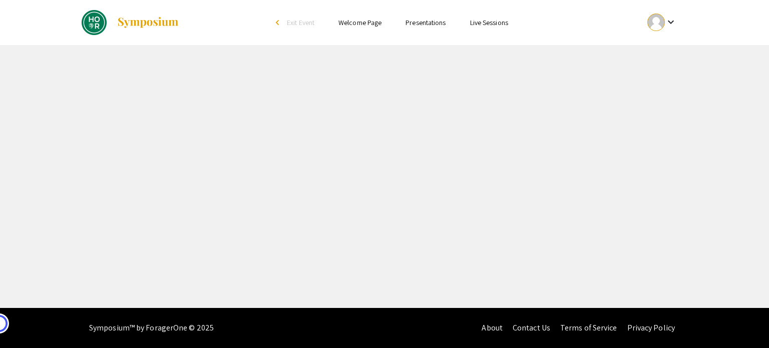
select select "custom"
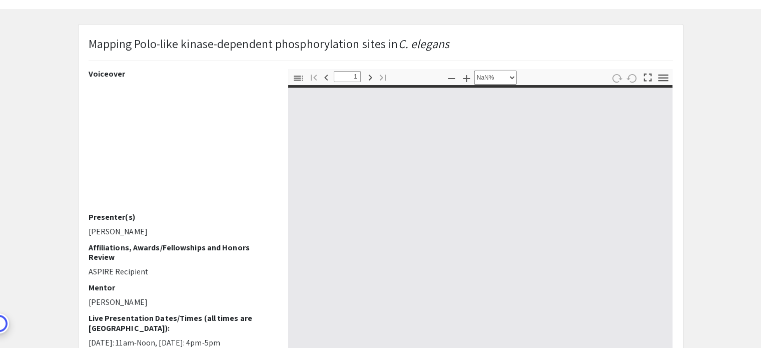
type input "0"
select select "custom"
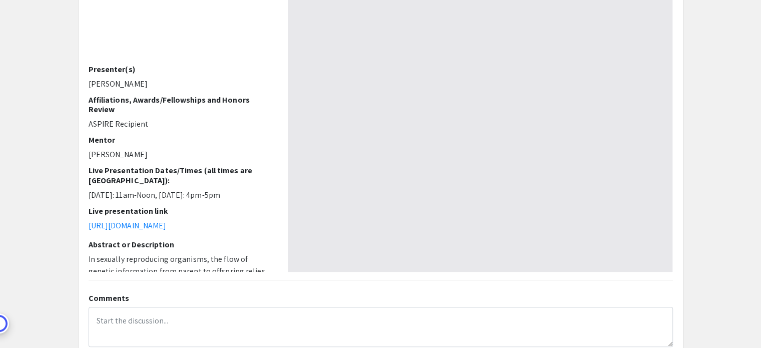
type input "1"
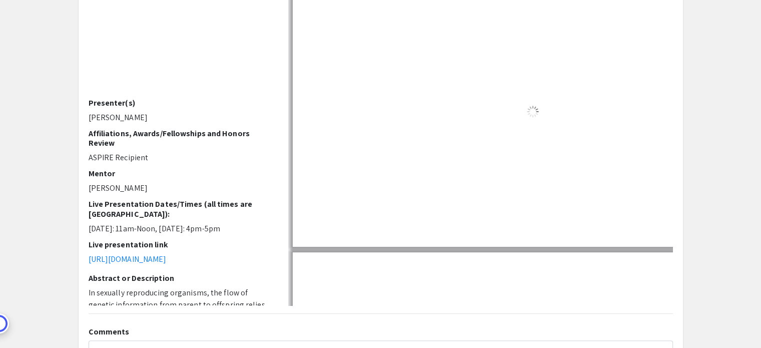
select select "auto"
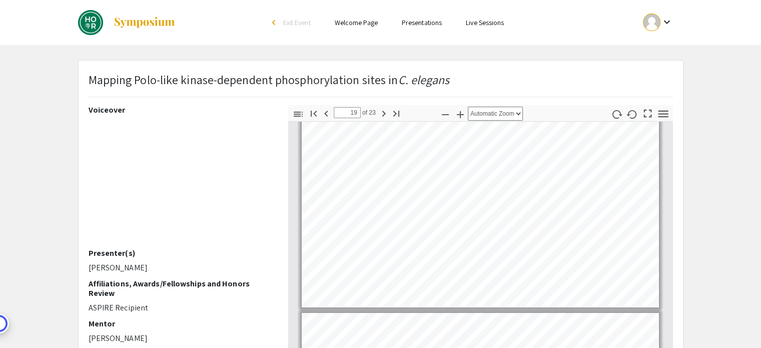
type input "18"
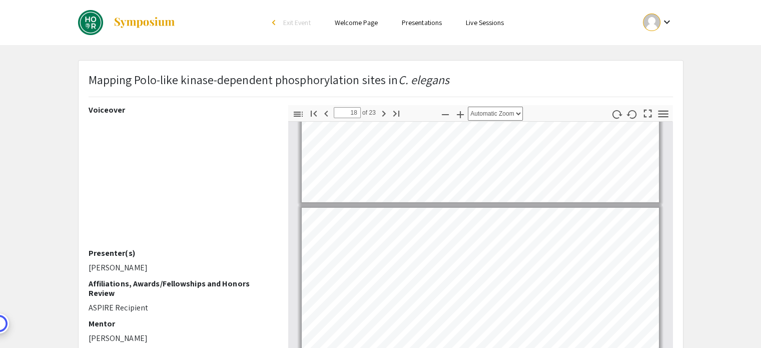
scroll to position [3458, 0]
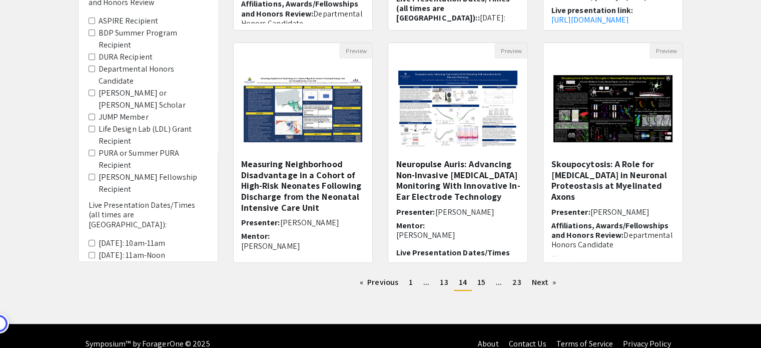
scroll to position [315, 0]
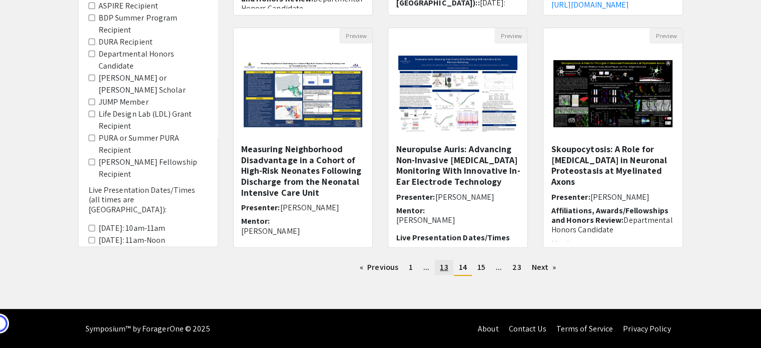
click at [448, 270] on link "page 13" at bounding box center [444, 267] width 18 height 15
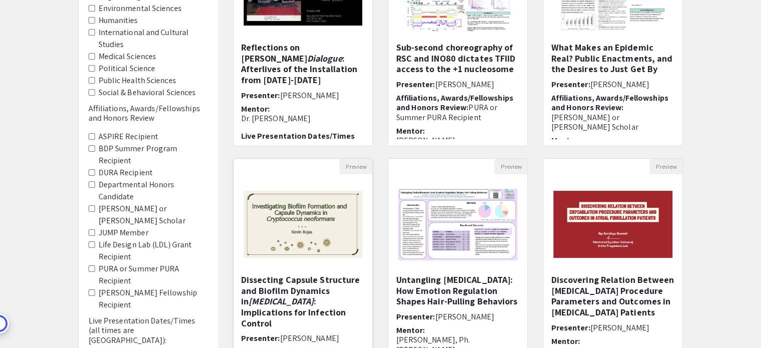
scroll to position [250, 0]
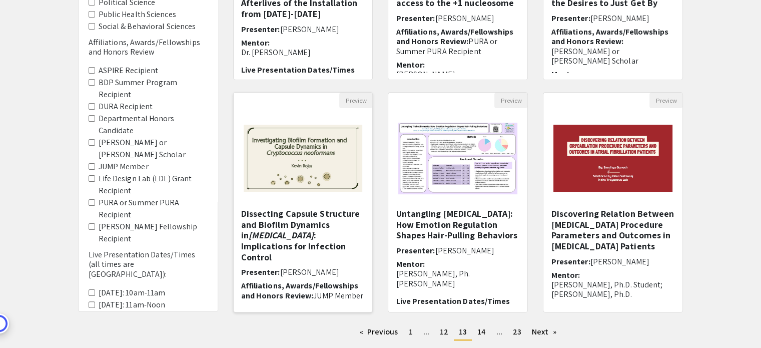
click at [332, 171] on img "Open Presentation <p>Dissecting Capsule Structure and Biofilm Dynamics in <em>C…" at bounding box center [303, 158] width 139 height 87
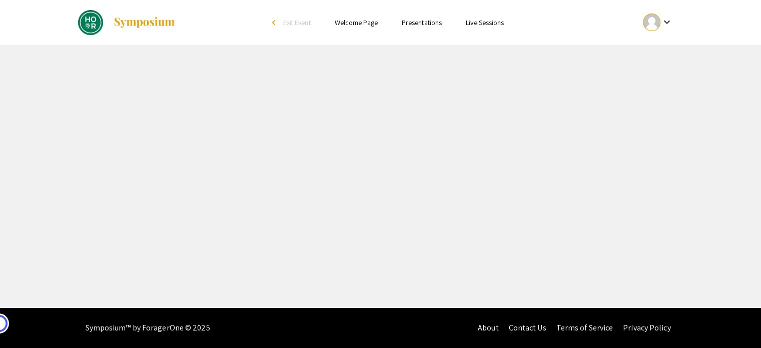
select select "custom"
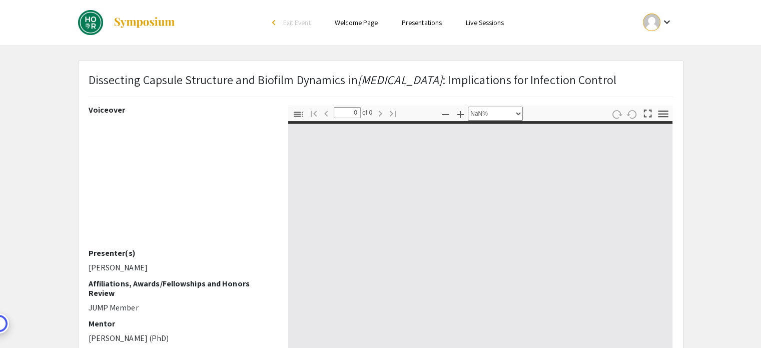
type input "1"
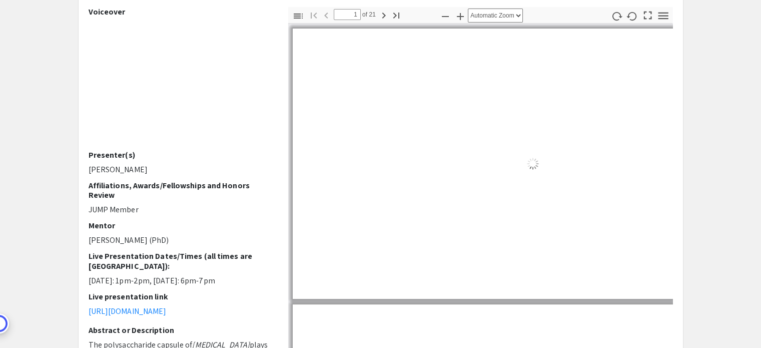
select select "auto"
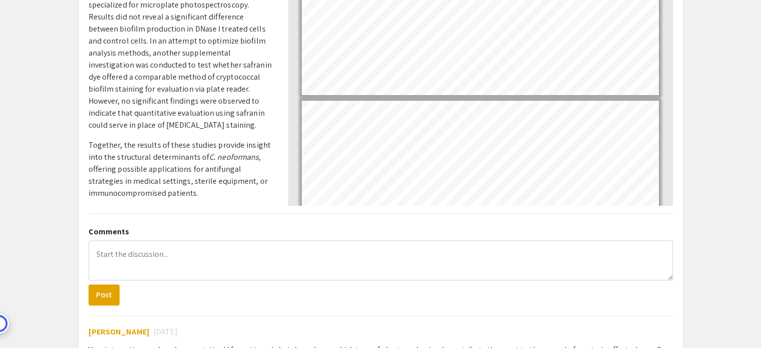
scroll to position [3506, 0]
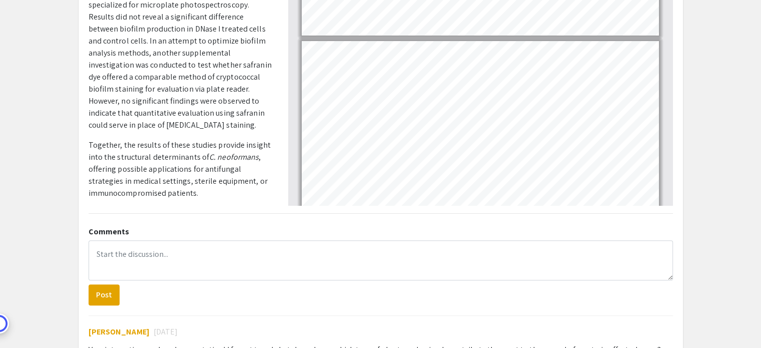
type input "19"
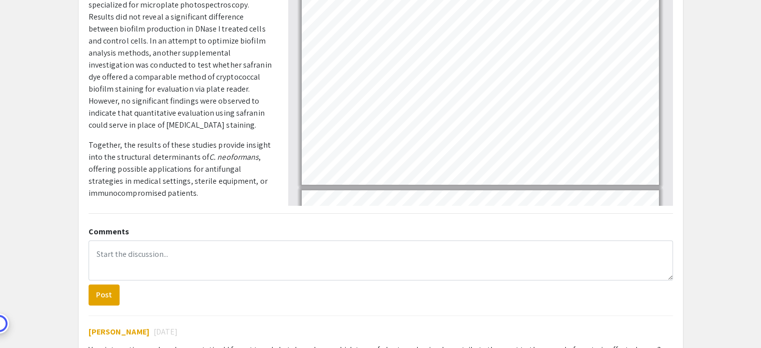
scroll to position [3606, 0]
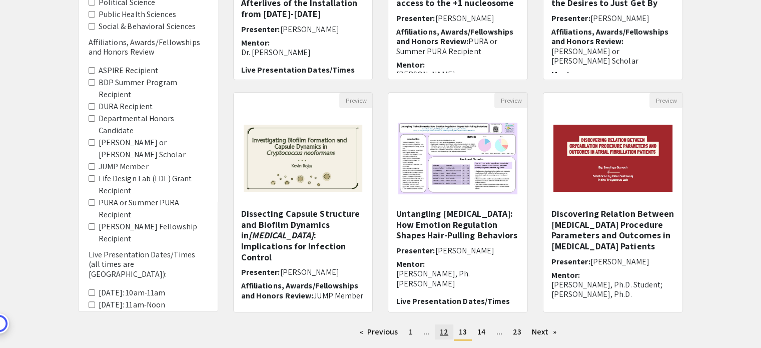
click at [443, 331] on span "12" at bounding box center [444, 331] width 9 height 11
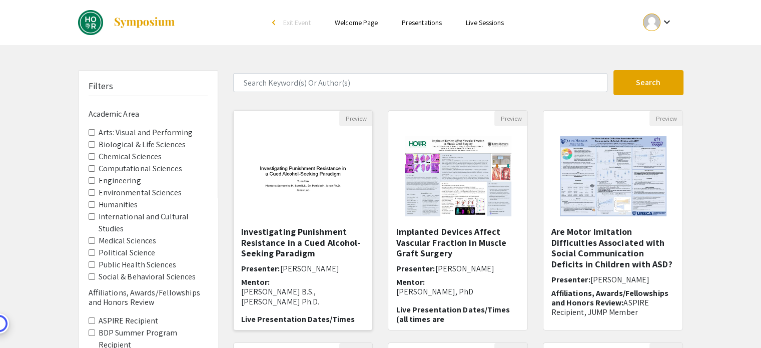
click at [314, 198] on img at bounding box center [303, 176] width 139 height 87
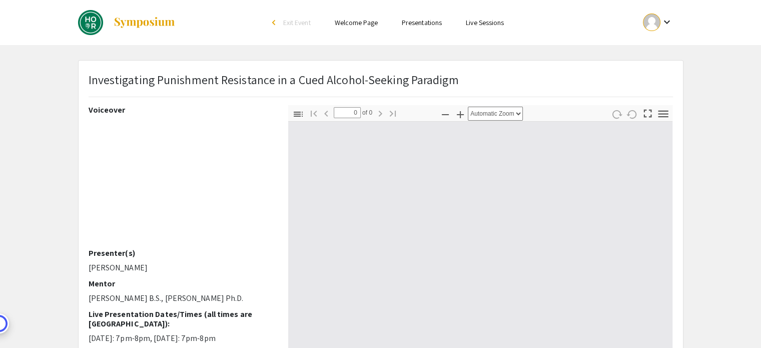
select select "custom"
type input "1"
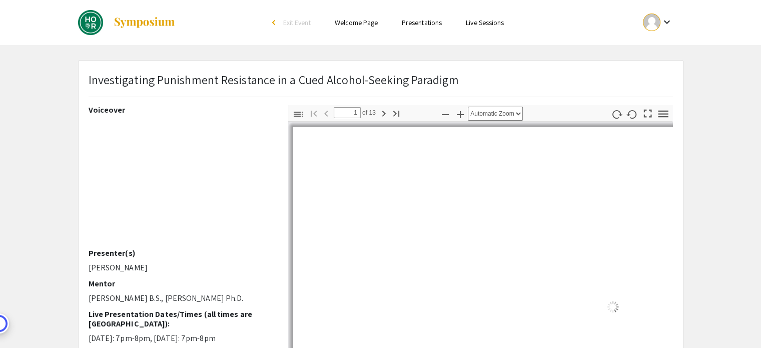
select select "auto"
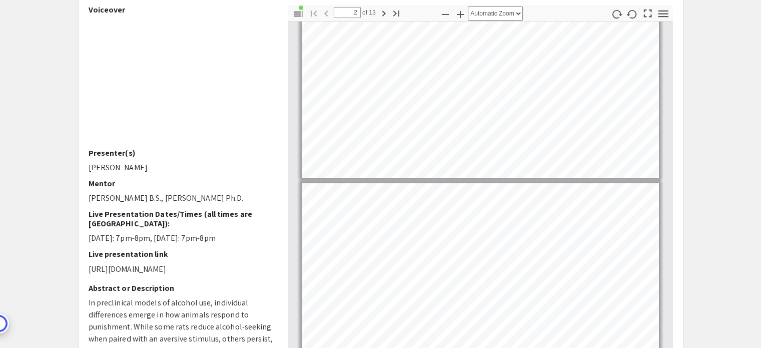
scroll to position [52, 0]
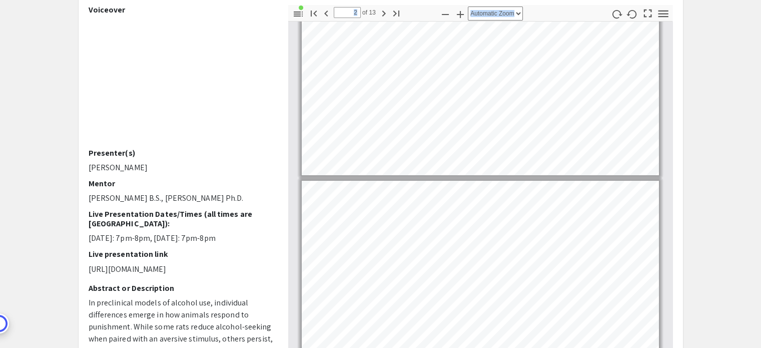
drag, startPoint x: 673, startPoint y: 67, endPoint x: 666, endPoint y: 92, distance: 25.5
click at [666, 92] on div "Thumbnails Document Outline Attachments Layers Current Outline Item Slide 1: In…" at bounding box center [481, 180] width 400 height 350
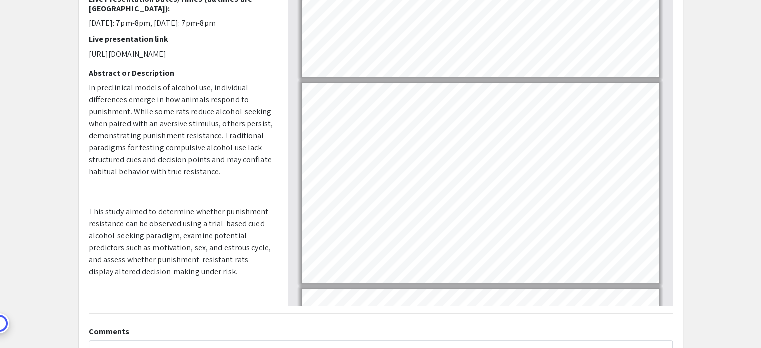
scroll to position [55, 0]
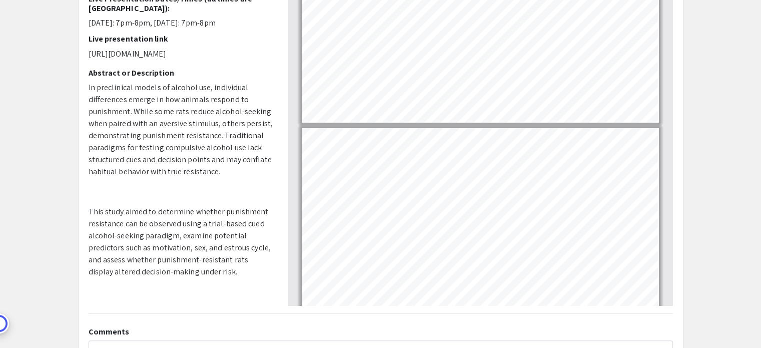
type input "1"
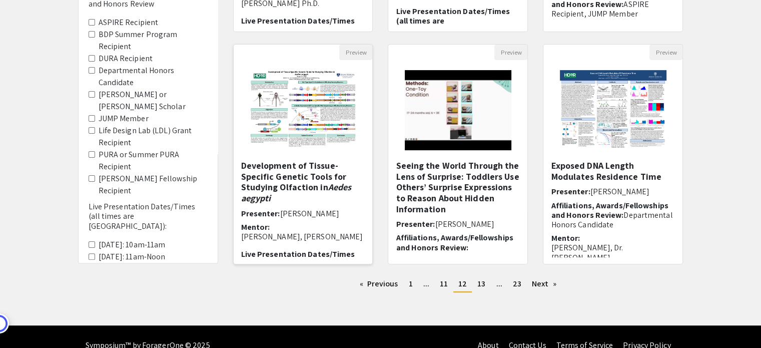
scroll to position [315, 0]
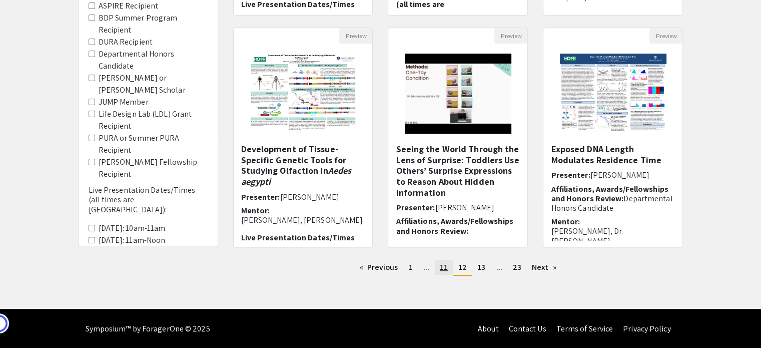
click at [441, 269] on span "11" at bounding box center [444, 267] width 8 height 11
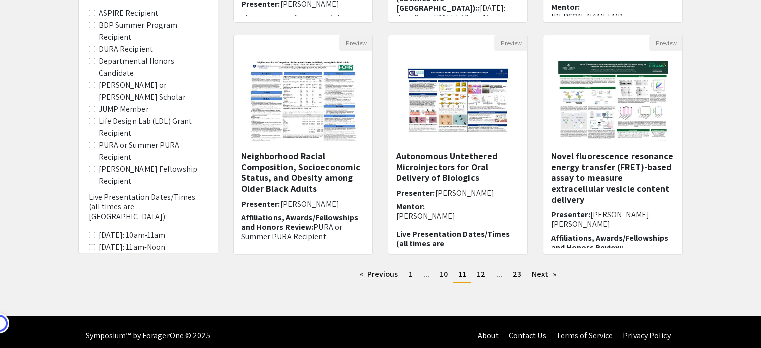
scroll to position [315, 0]
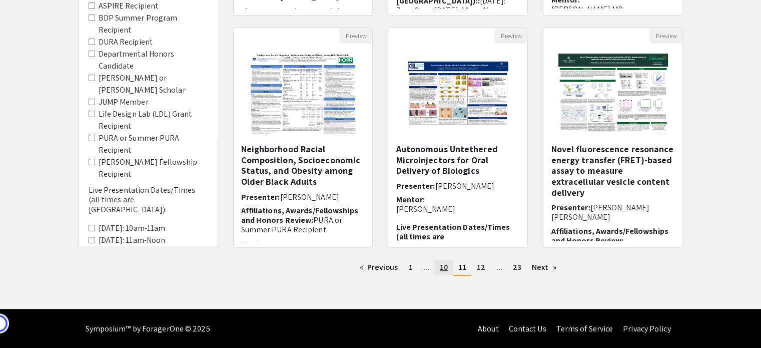
click at [446, 267] on span "10" at bounding box center [444, 267] width 8 height 11
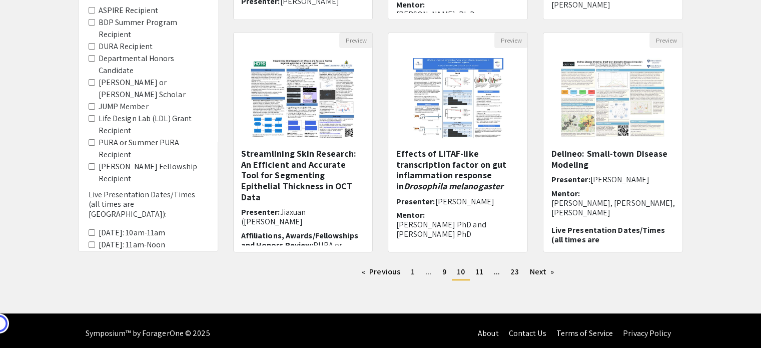
scroll to position [315, 0]
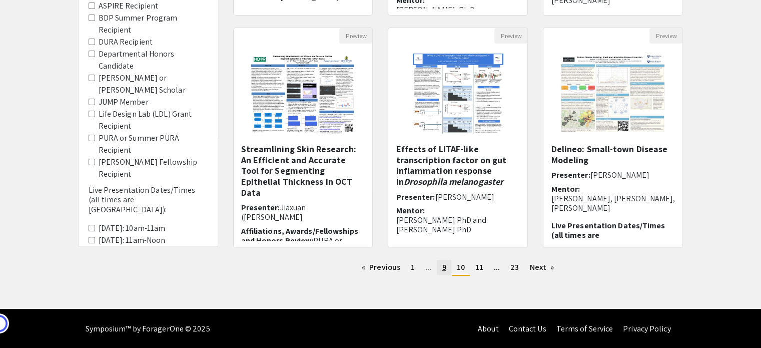
click at [445, 265] on span "9" at bounding box center [444, 267] width 4 height 11
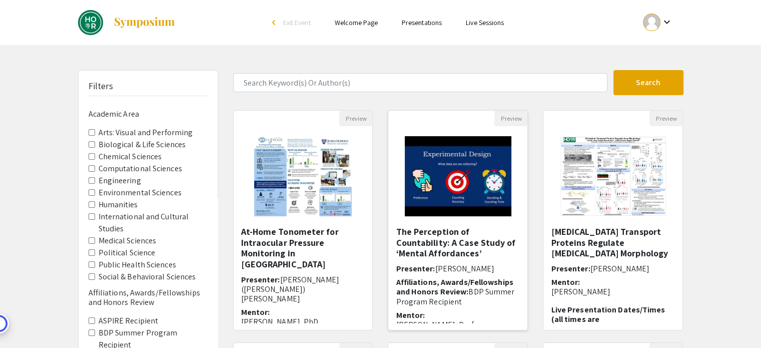
click at [475, 187] on img "Open Presentation <p>The Perception of Countability: A Case Study of ‘Mental Af…" at bounding box center [458, 176] width 127 height 100
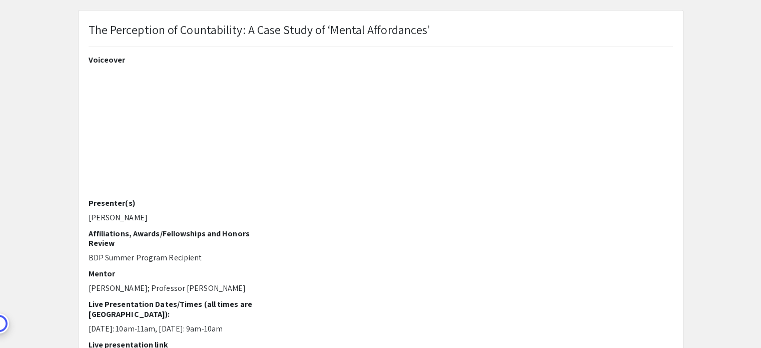
scroll to position [100, 0]
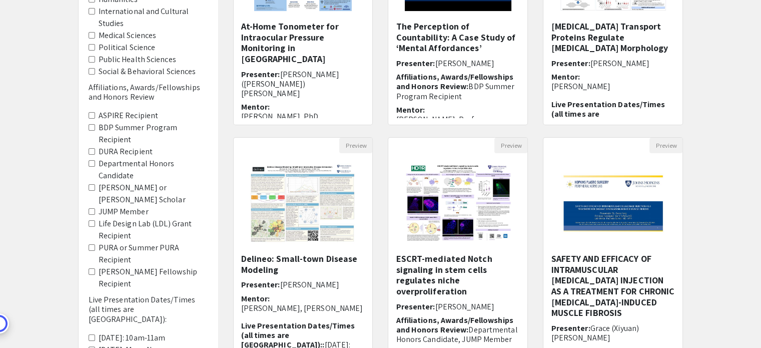
scroll to position [315, 0]
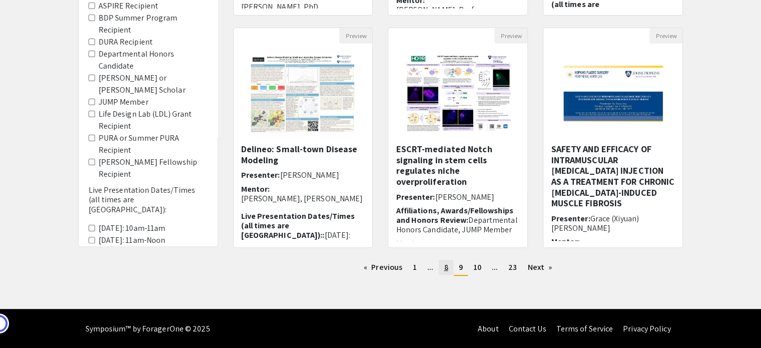
click at [441, 267] on link "page 8" at bounding box center [446, 267] width 14 height 15
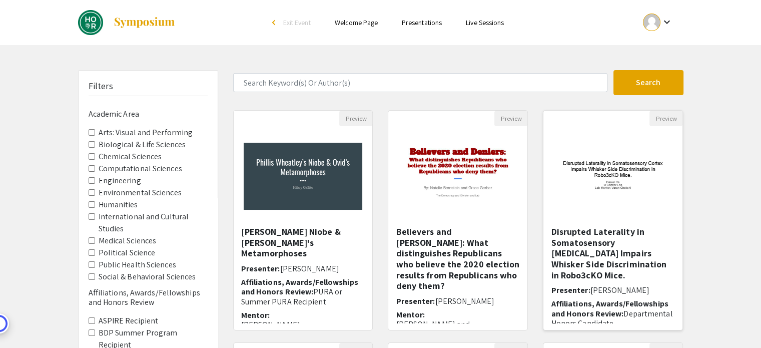
click at [595, 159] on img at bounding box center [613, 176] width 139 height 87
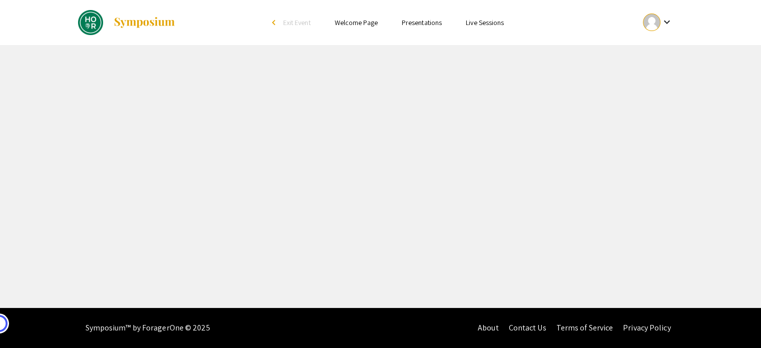
select select "custom"
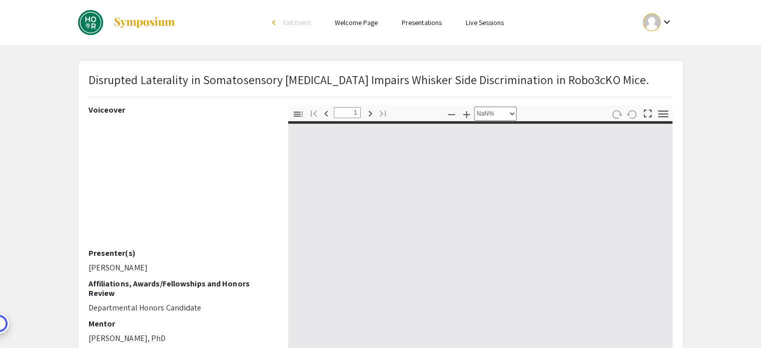
type input "0"
select select "custom"
type input "1"
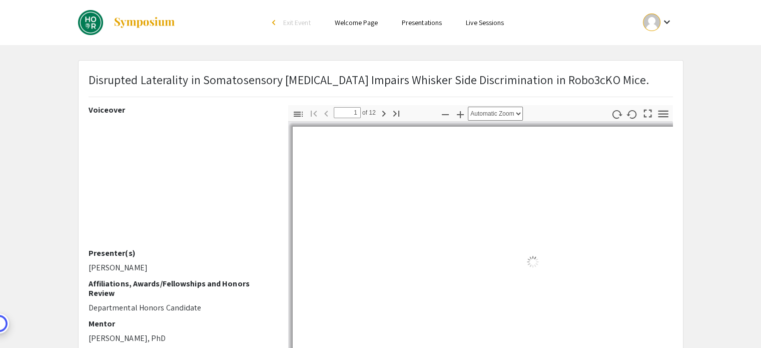
select select "auto"
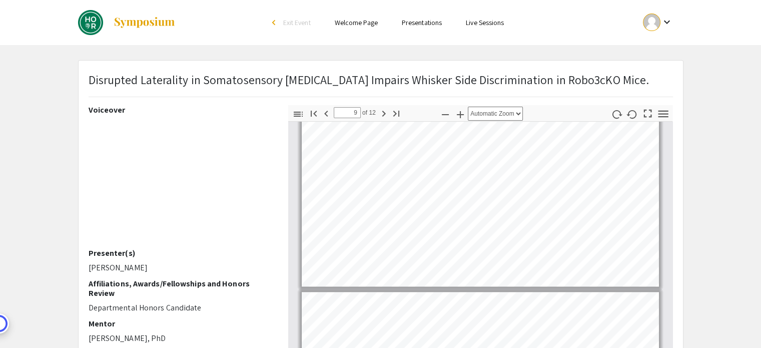
type input "10"
